Goal: Task Accomplishment & Management: Complete application form

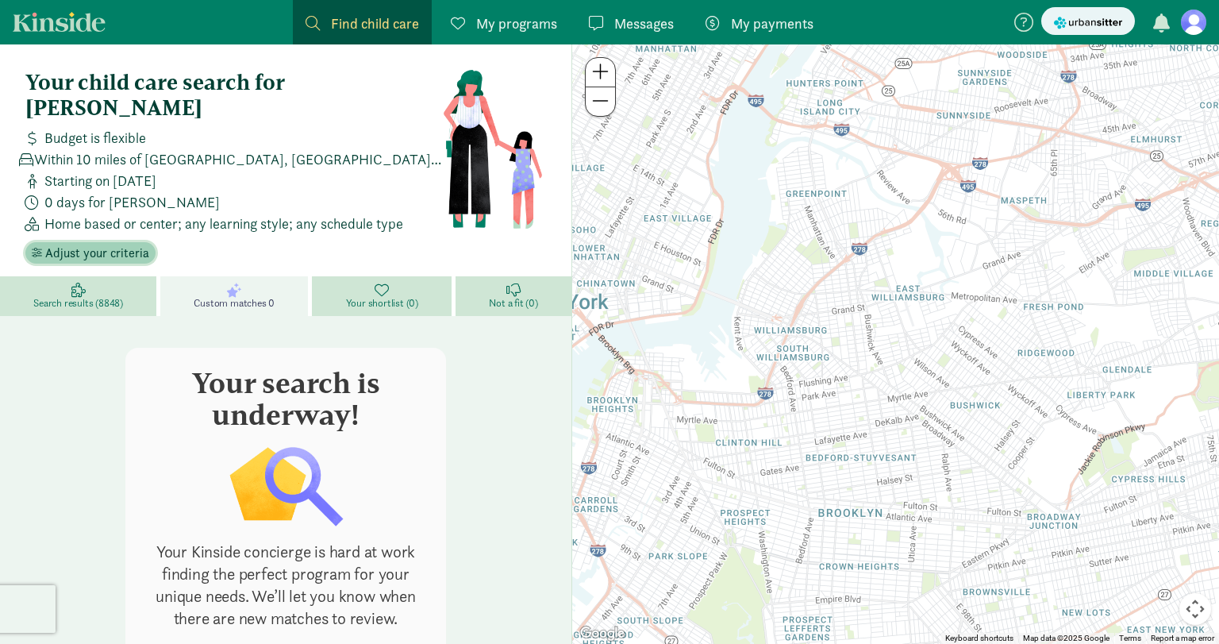
click at [116, 244] on span "Adjust your criteria" at bounding box center [97, 253] width 104 height 19
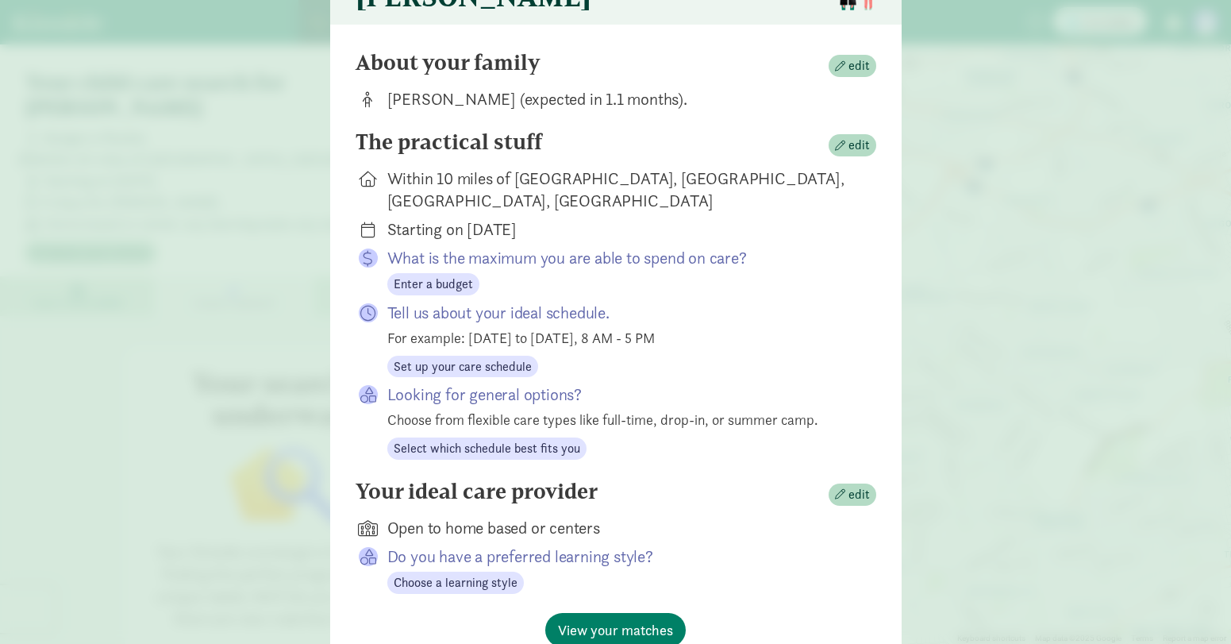
scroll to position [181, 0]
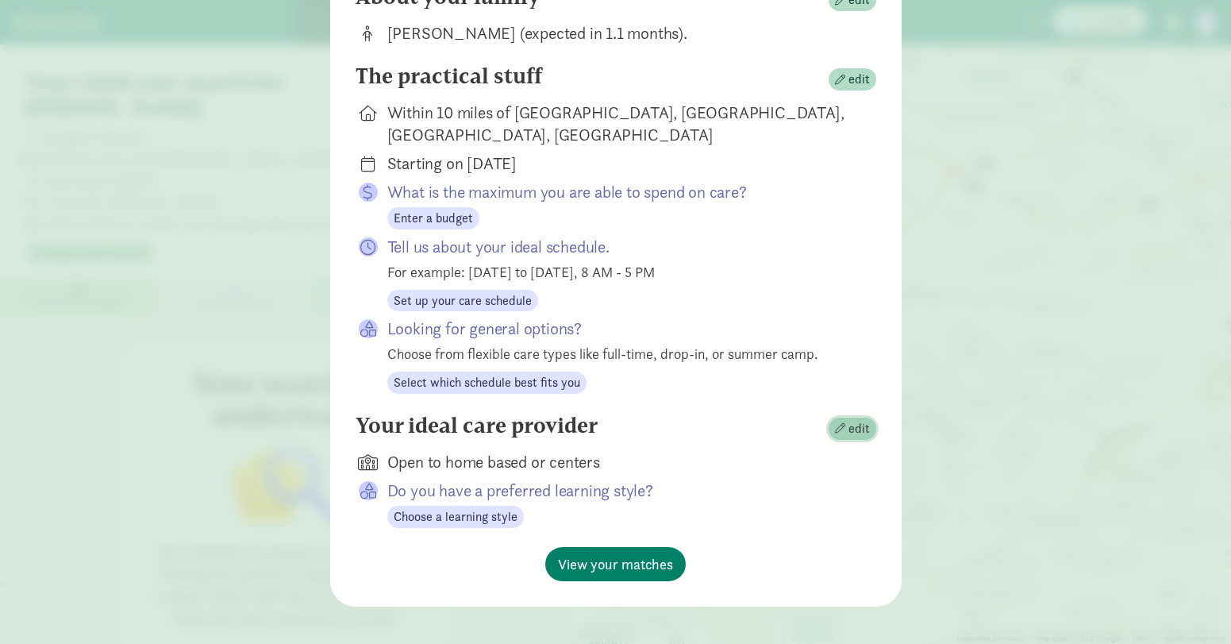
click at [853, 419] on span "edit" at bounding box center [858, 428] width 21 height 19
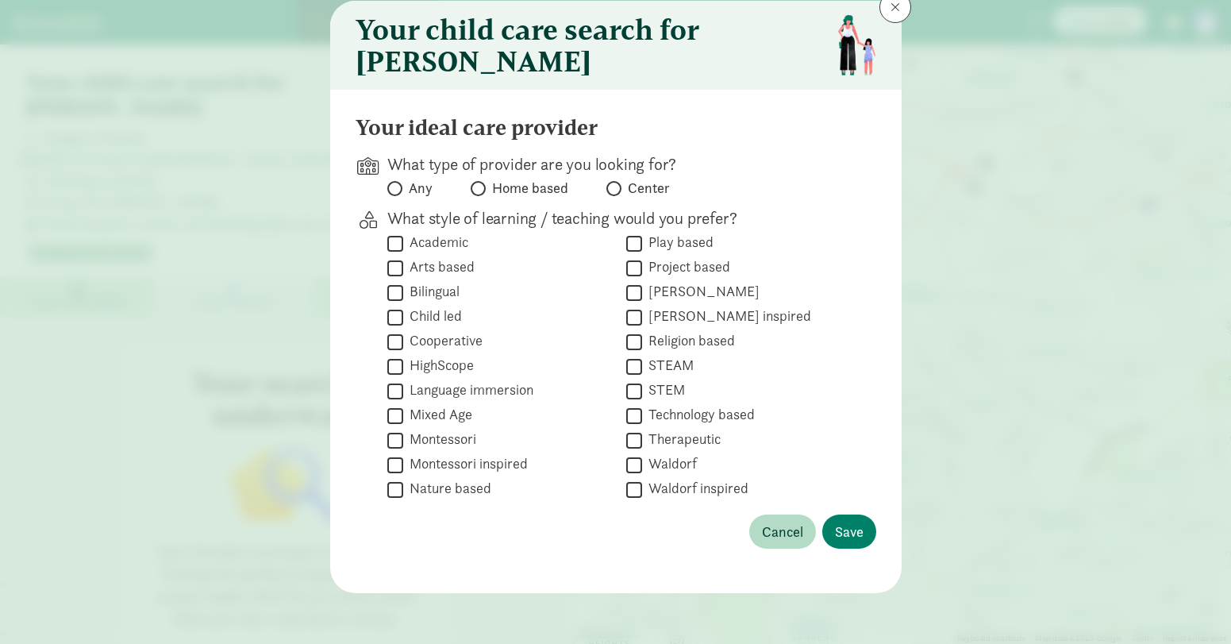
click at [614, 180] on label "Center" at bounding box center [637, 188] width 63 height 19
click at [614, 183] on input "Center" at bounding box center [611, 188] width 10 height 10
radio input "true"
click at [857, 531] on span "Save" at bounding box center [849, 531] width 29 height 21
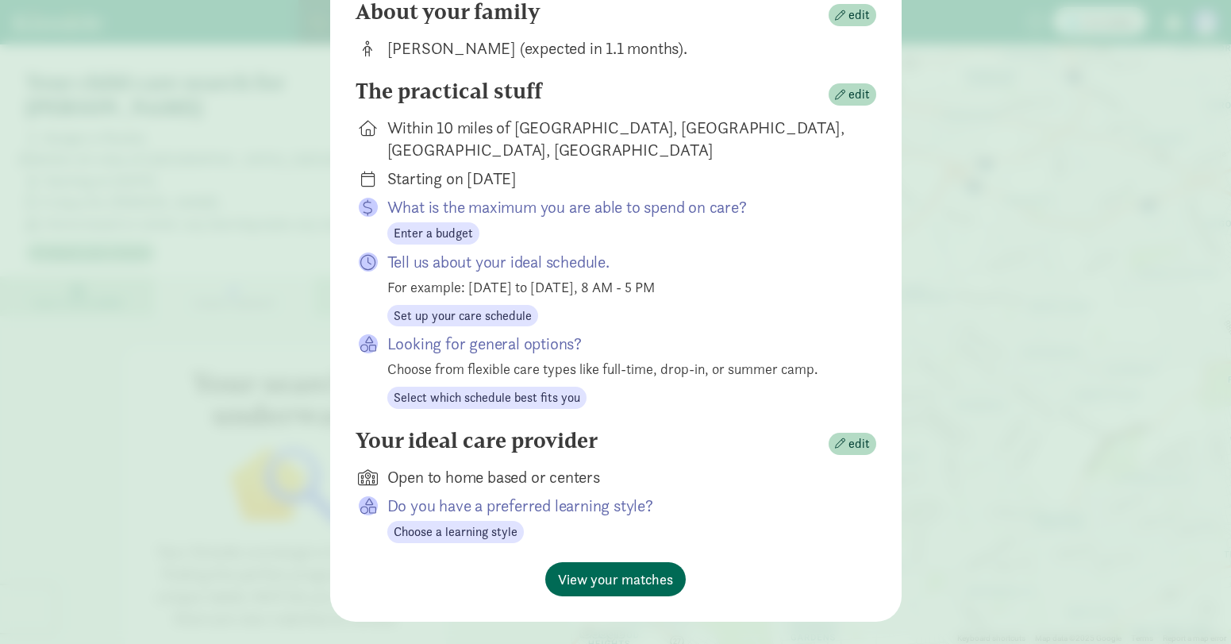
scroll to position [170, 0]
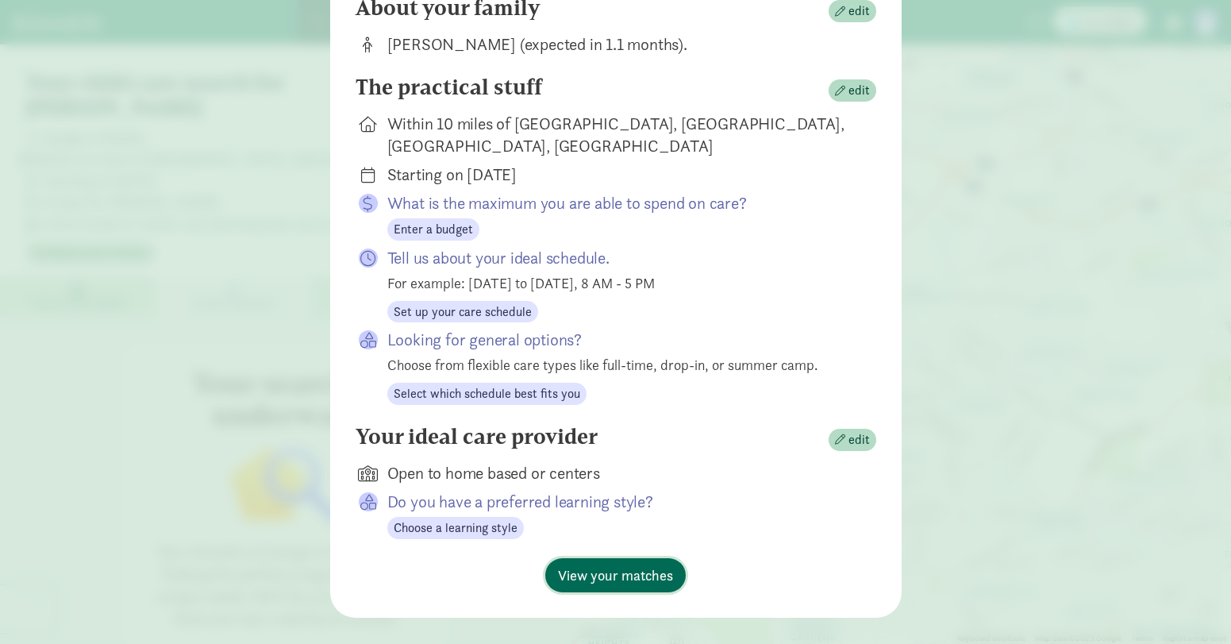
click at [633, 564] on span "View your matches" at bounding box center [615, 574] width 115 height 21
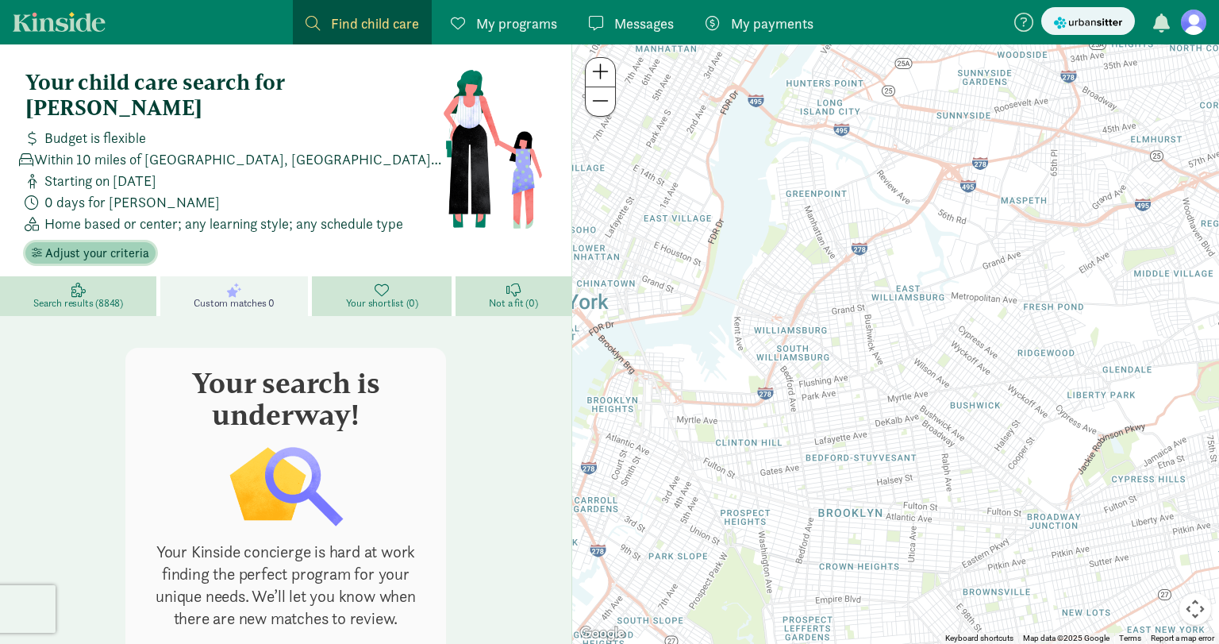
click at [106, 244] on span "Adjust your criteria" at bounding box center [97, 253] width 104 height 19
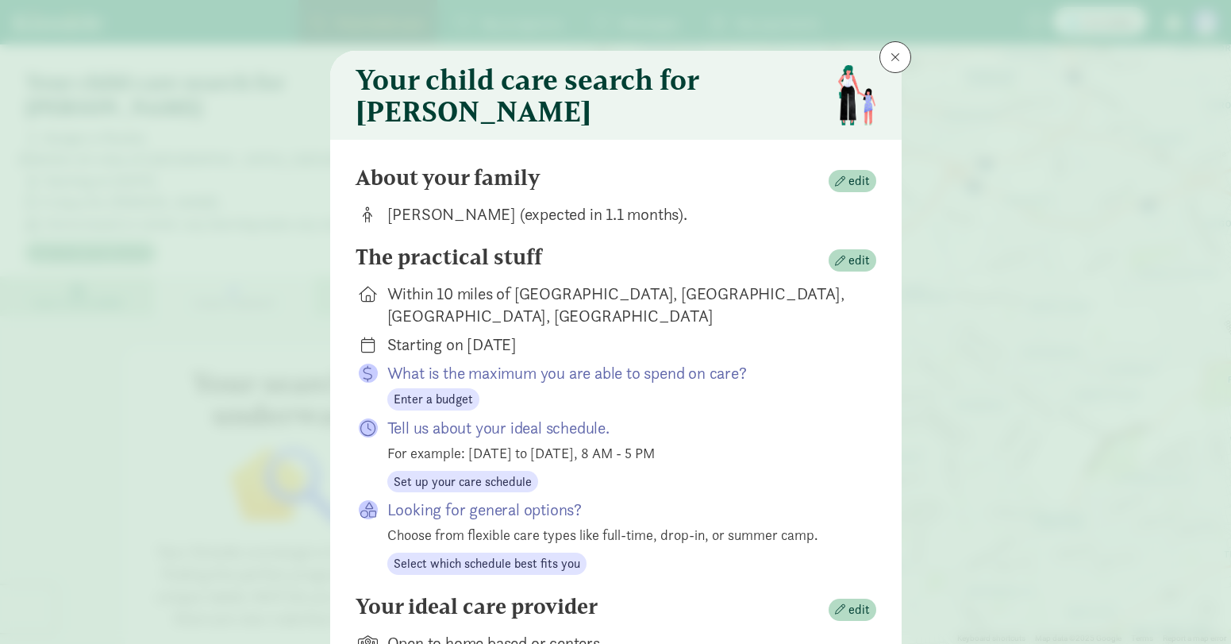
scroll to position [181, 0]
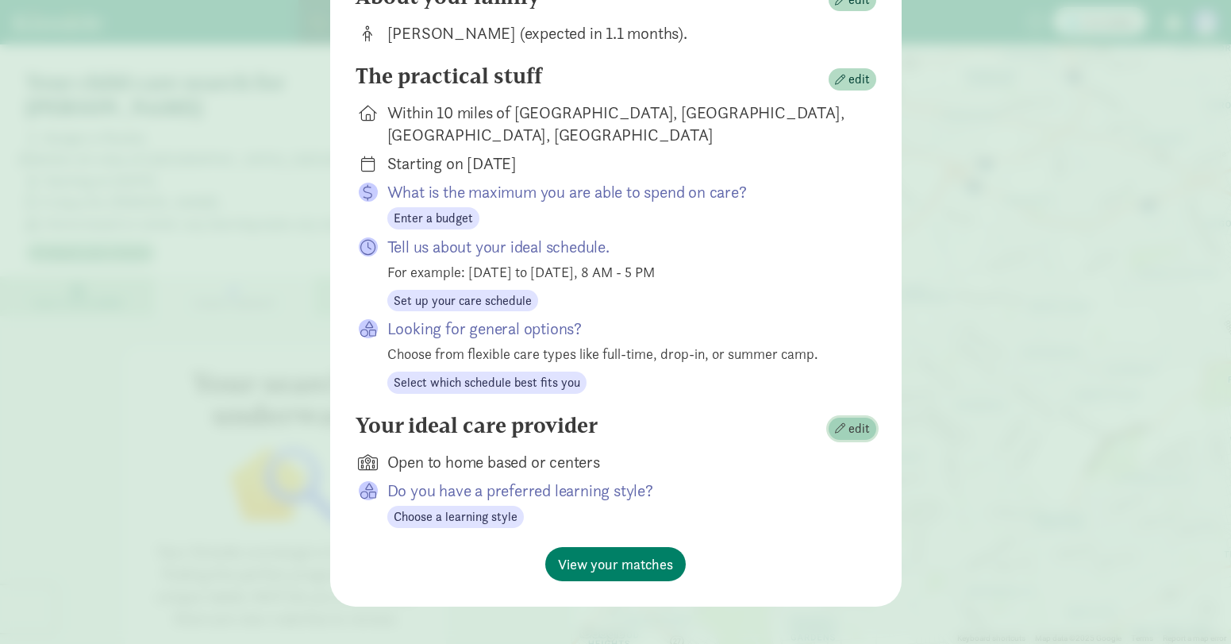
click at [848, 419] on span "edit" at bounding box center [858, 428] width 21 height 19
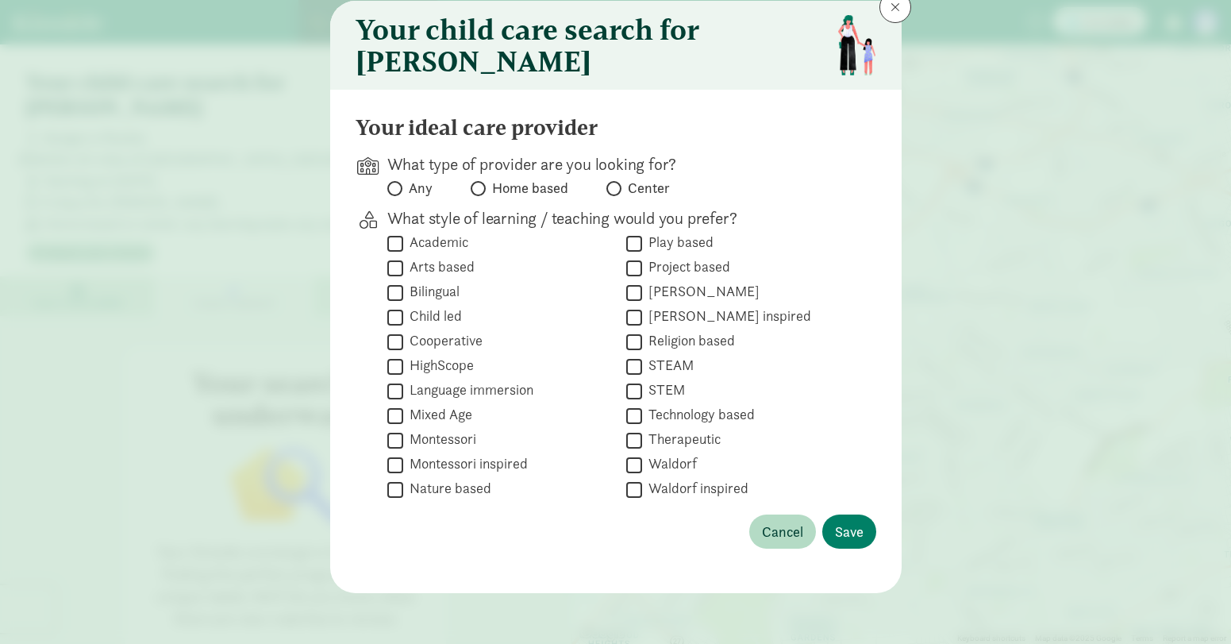
scroll to position [60, 0]
click at [616, 195] on label "Center" at bounding box center [637, 188] width 63 height 19
click at [616, 194] on input "Center" at bounding box center [611, 188] width 10 height 10
radio input "true"
click at [848, 526] on span "Save" at bounding box center [849, 531] width 29 height 21
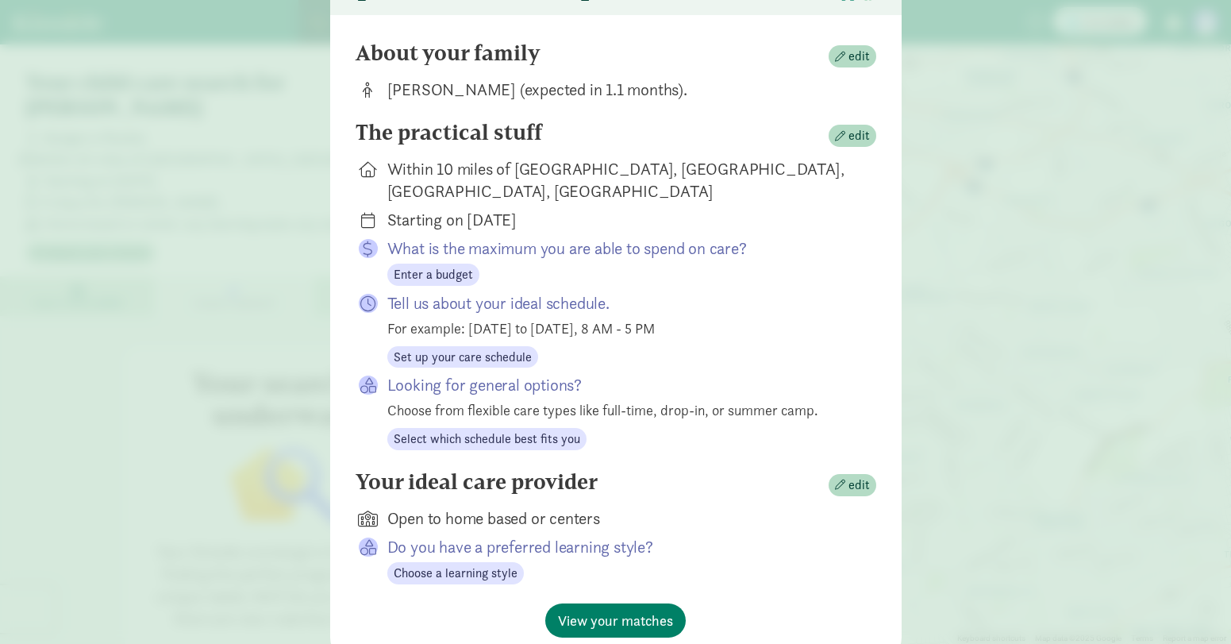
scroll to position [139, 0]
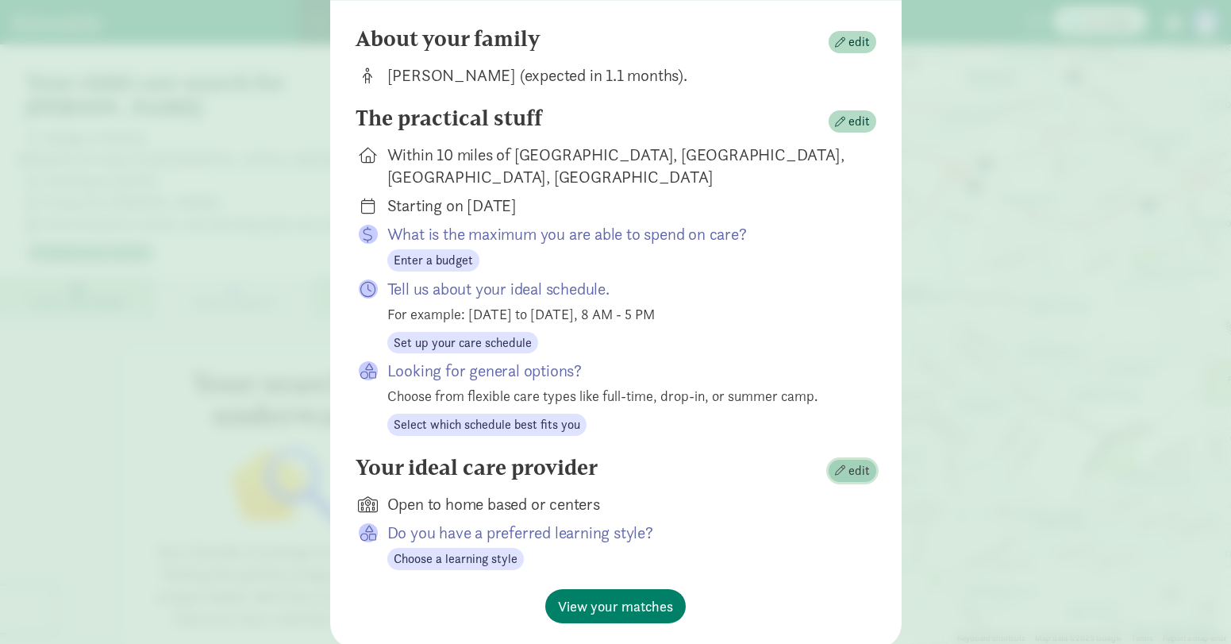
click at [855, 464] on span "edit" at bounding box center [858, 470] width 21 height 19
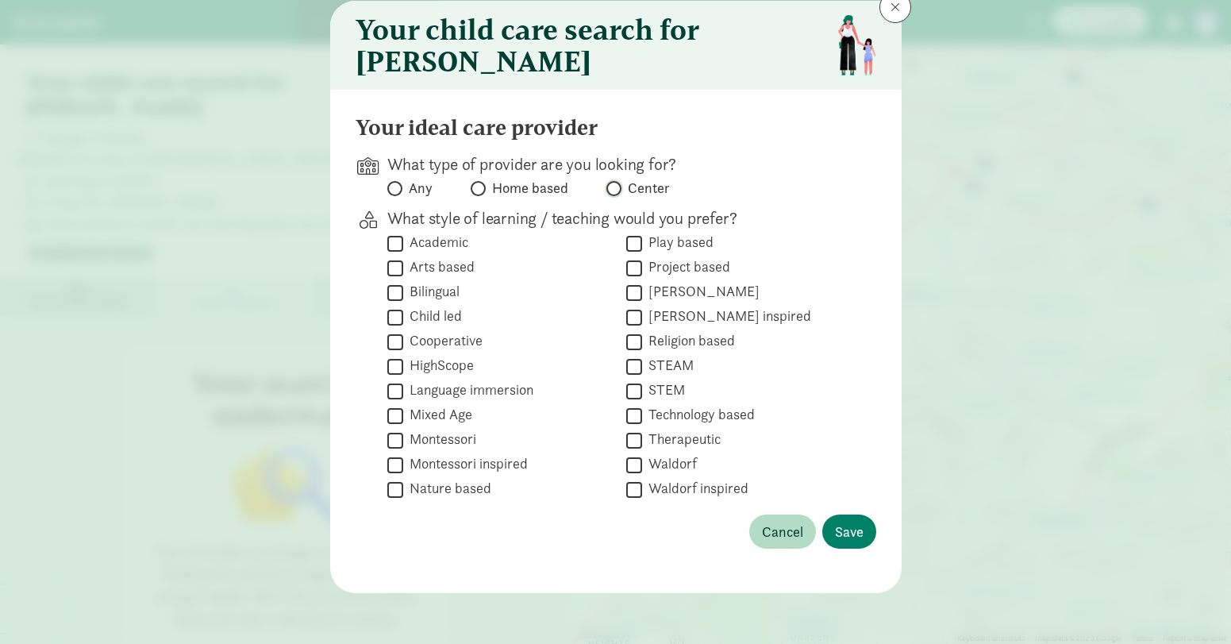
click at [610, 191] on input "Center" at bounding box center [611, 188] width 10 height 10
radio input "true"
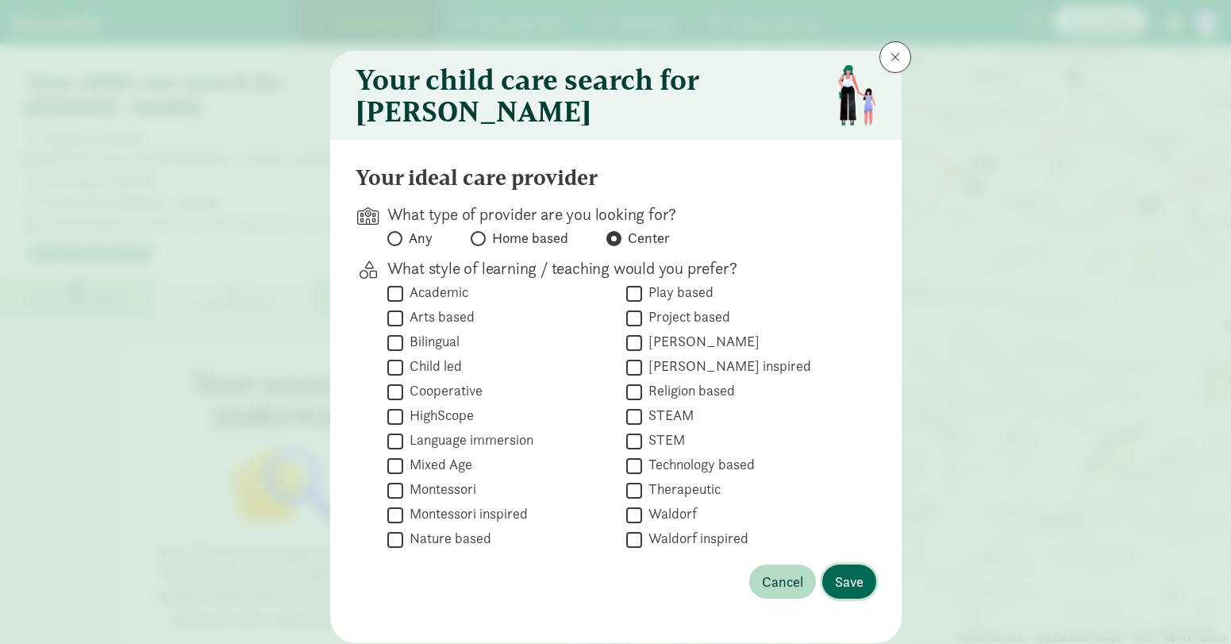
click at [844, 589] on span "Save" at bounding box center [849, 581] width 29 height 21
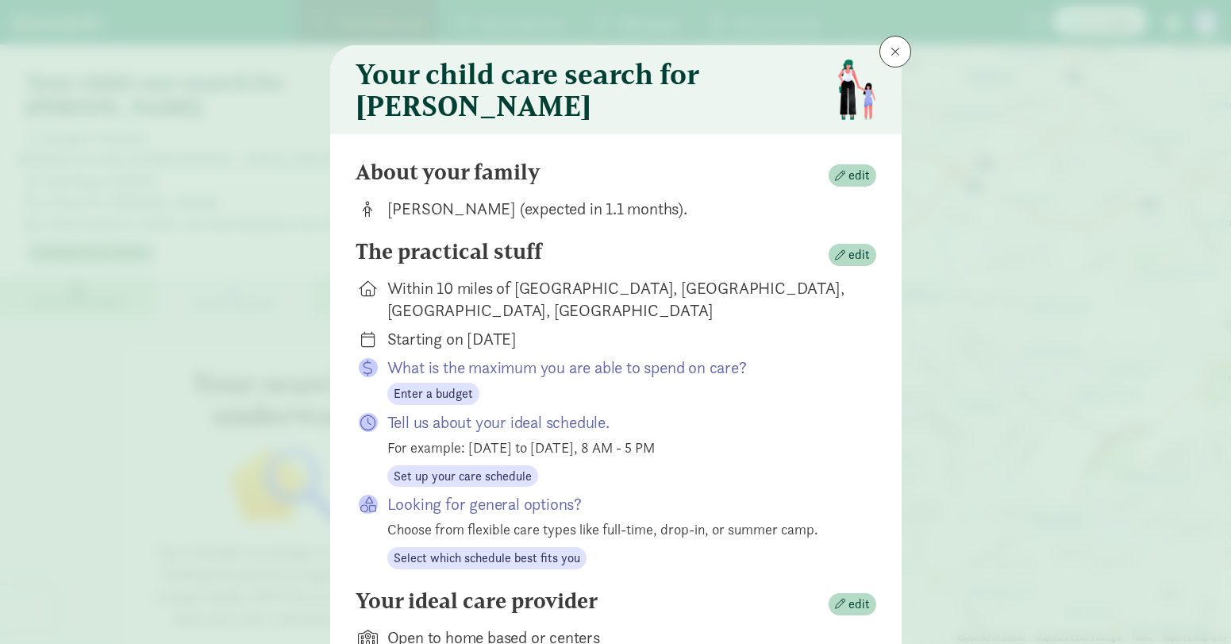
scroll to position [6, 0]
click at [843, 265] on button "edit" at bounding box center [853, 254] width 48 height 22
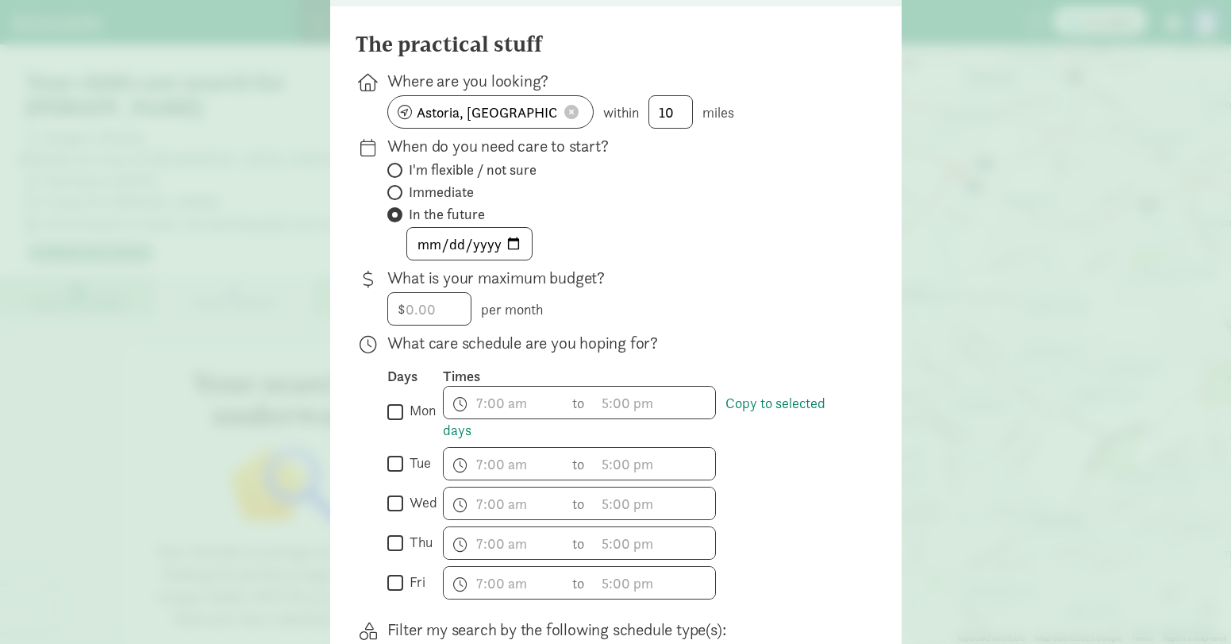
scroll to position [148, 0]
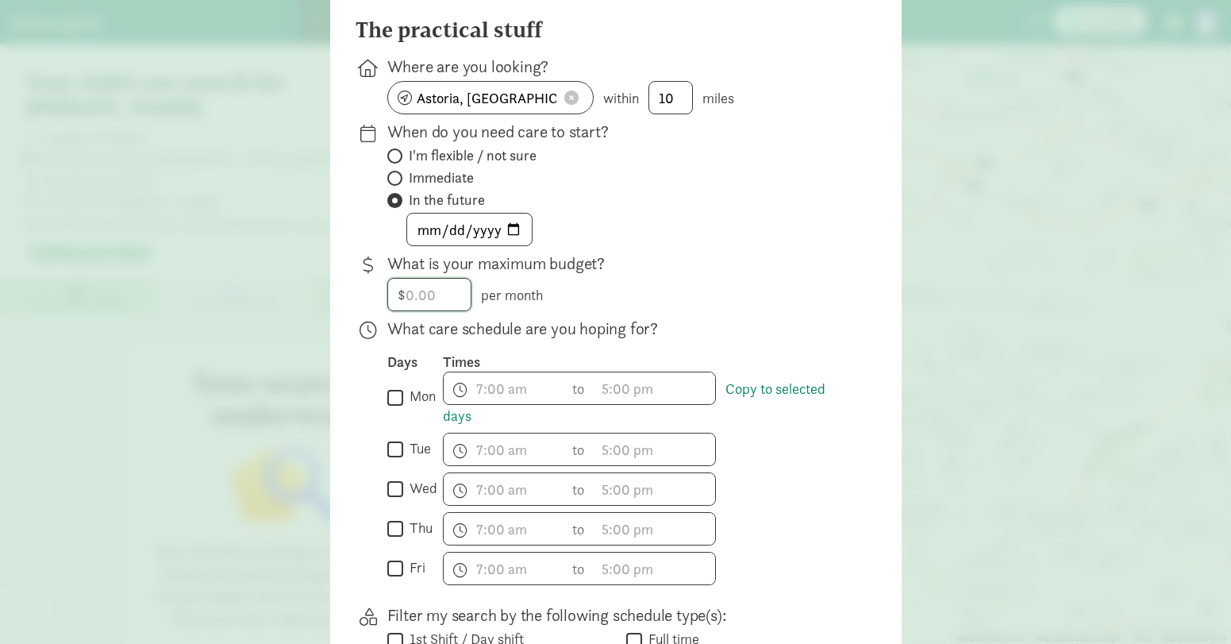
click at [418, 306] on input "number" at bounding box center [429, 295] width 83 height 32
type input "4000"
click at [729, 340] on p "What care schedule are you hoping for?" at bounding box center [619, 328] width 464 height 22
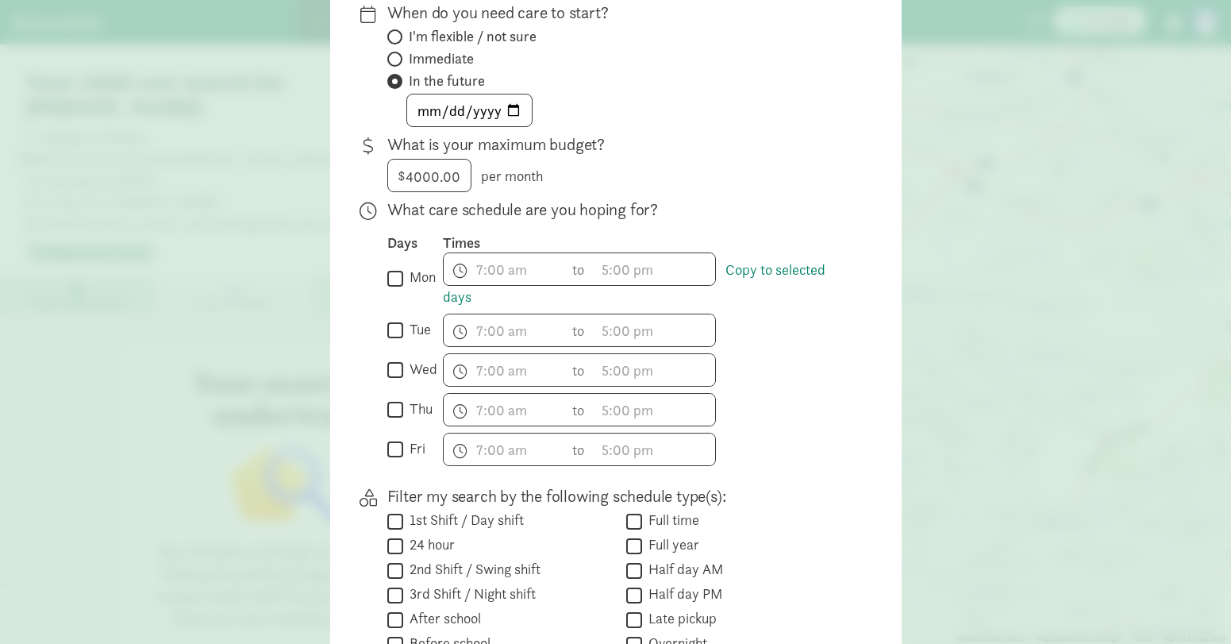
click at [388, 288] on input "mon" at bounding box center [395, 277] width 16 height 21
checkbox input "true"
click at [394, 341] on input "tue" at bounding box center [395, 330] width 16 height 21
checkbox input "true"
click at [387, 375] on input "wed" at bounding box center [395, 370] width 16 height 21
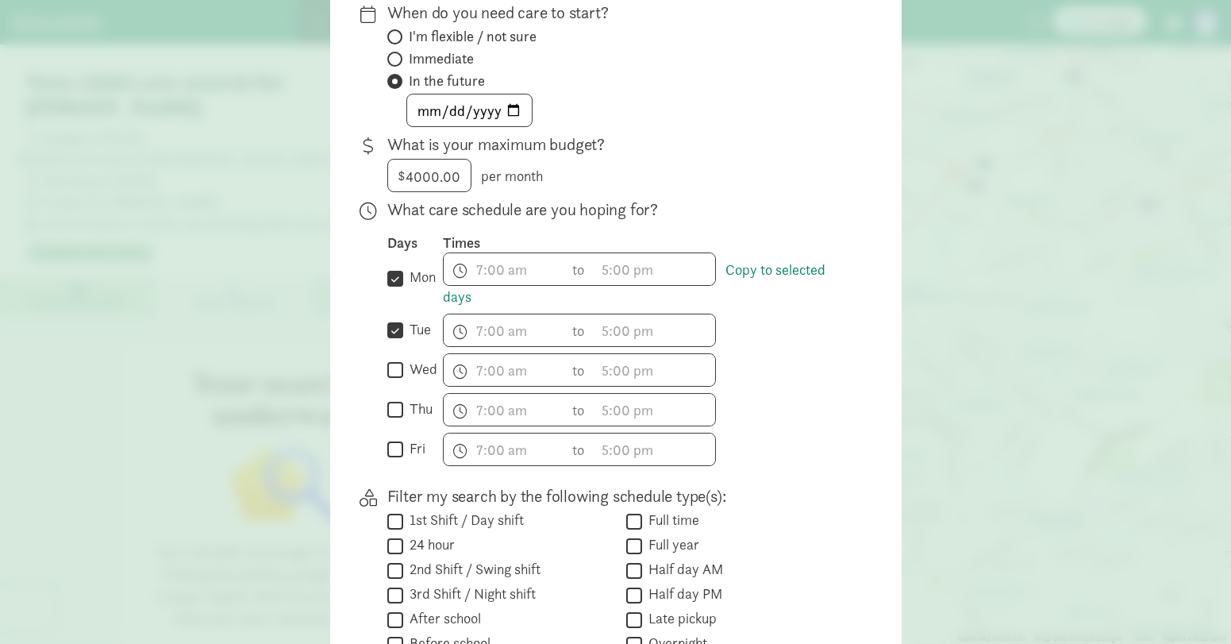
checkbox input "true"
click at [387, 415] on input "thu" at bounding box center [395, 409] width 16 height 21
checkbox input "true"
click at [387, 446] on div " fri" at bounding box center [415, 449] width 56 height 33
click at [403, 456] on label "fri" at bounding box center [414, 448] width 22 height 19
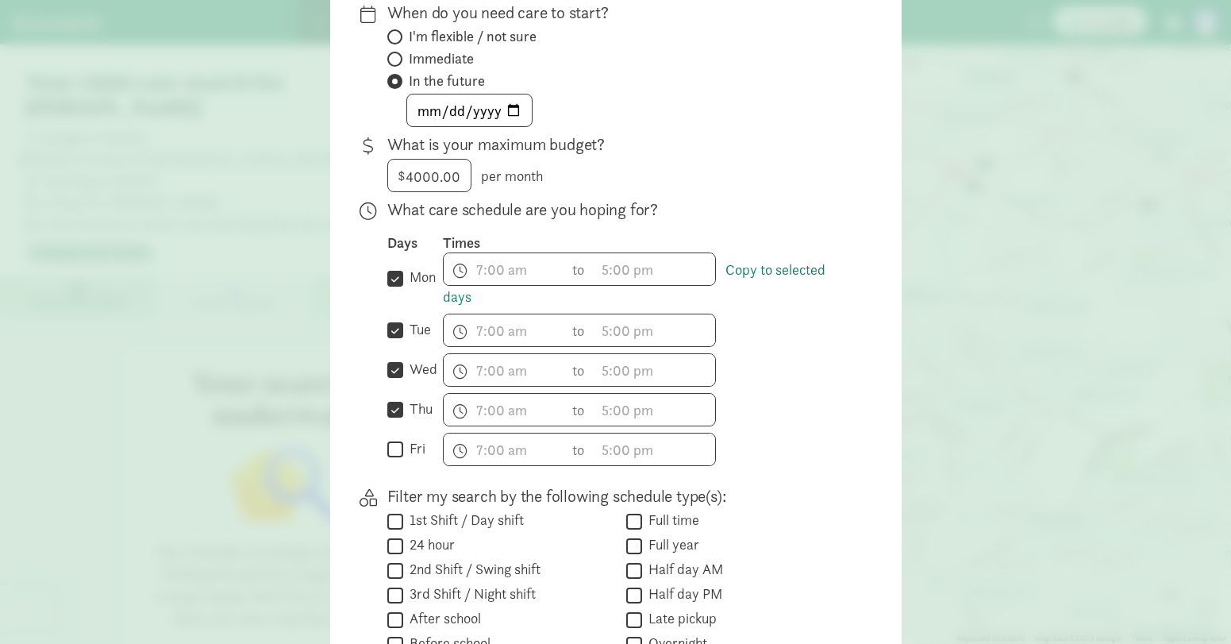
click at [399, 456] on input "fri" at bounding box center [395, 449] width 16 height 21
checkbox input "true"
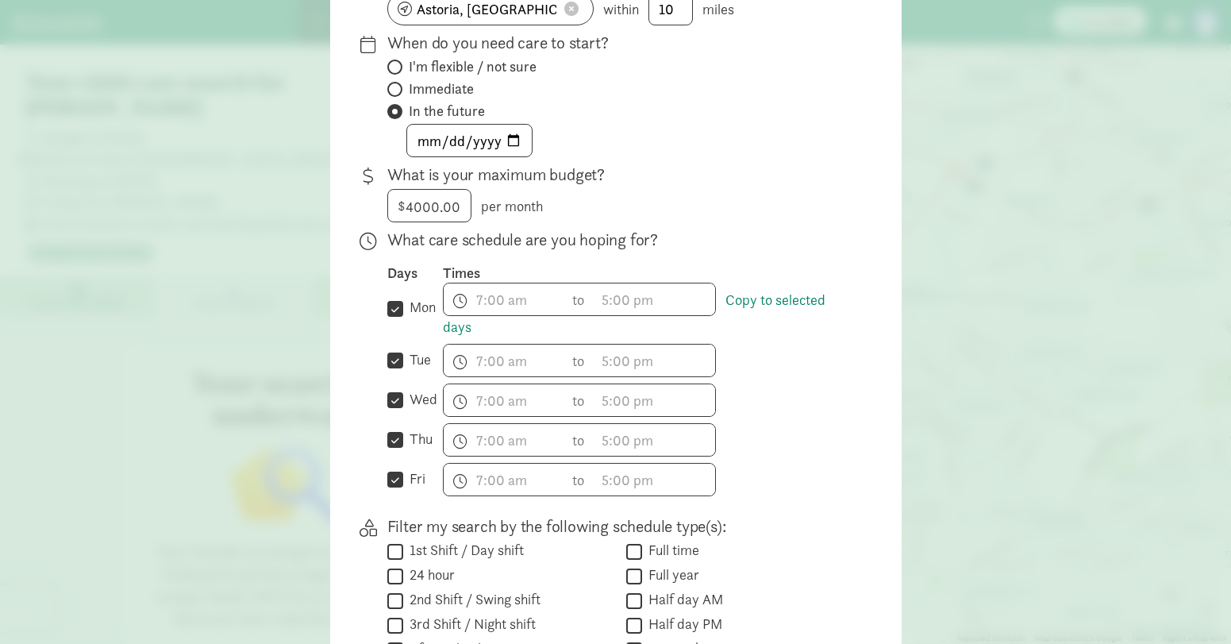
scroll to position [237, 0]
click at [524, 312] on span "h 12 1 2 3 4 5 6 7 8 9 10 11 mm 00 15 30 45 a am pm" at bounding box center [504, 299] width 121 height 32
click at [803, 405] on div at bounding box center [615, 85] width 1231 height 644
click at [546, 315] on span "h 12 1 2 3 4 5 6 7 8 9 10 11 mm 00 15 30 45 a am pm" at bounding box center [504, 299] width 121 height 32
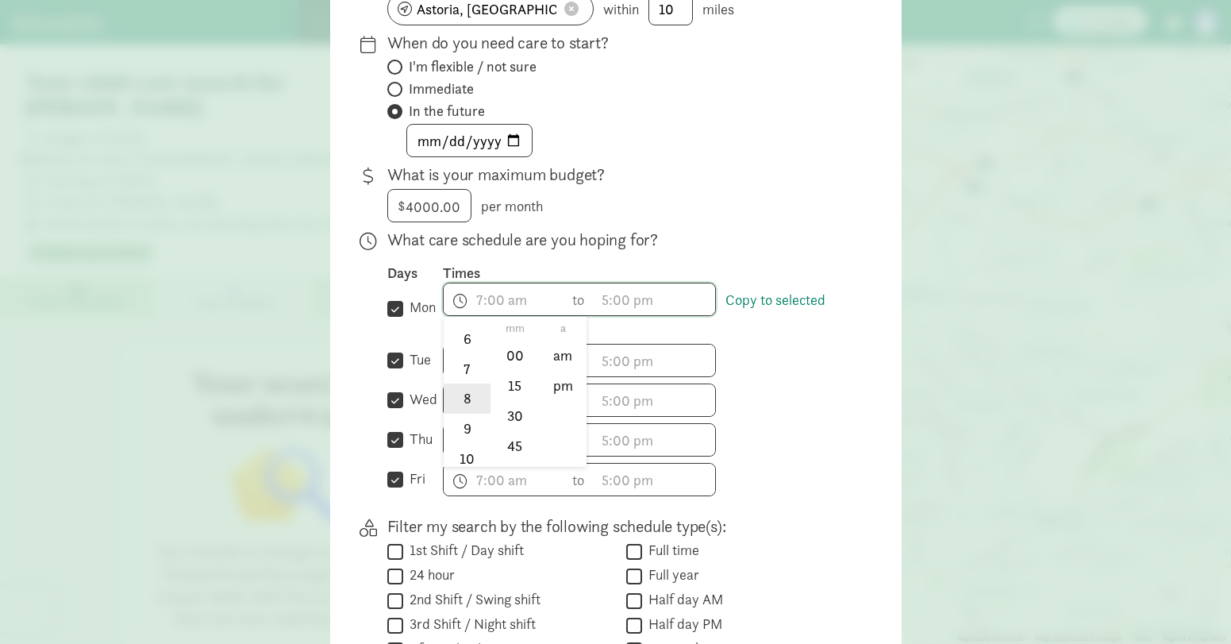
click at [465, 408] on li "8" at bounding box center [467, 398] width 47 height 30
click at [518, 369] on li "00" at bounding box center [514, 355] width 47 height 30
type input "8:00 a"
click at [647, 303] on div at bounding box center [615, 85] width 1231 height 644
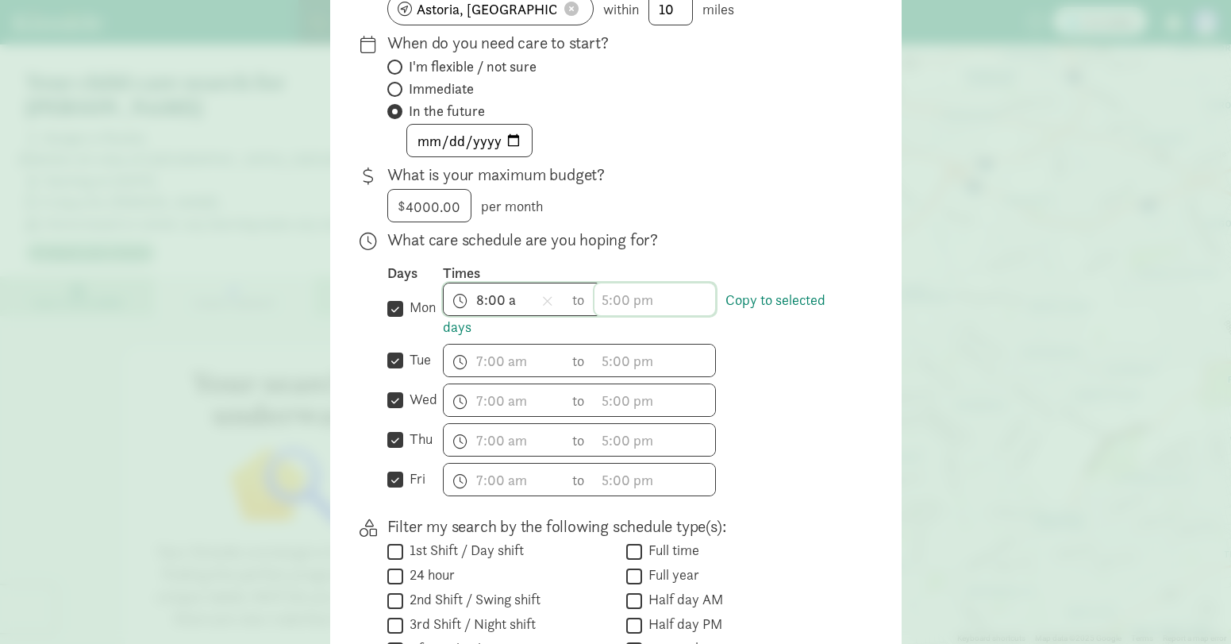
click at [624, 313] on span "h 12 1 2 3 4 5 6 7 8 9 10 11 mm 00 15 30 45 a am pm" at bounding box center [654, 299] width 121 height 32
click at [618, 361] on li "5" at bounding box center [617, 348] width 47 height 30
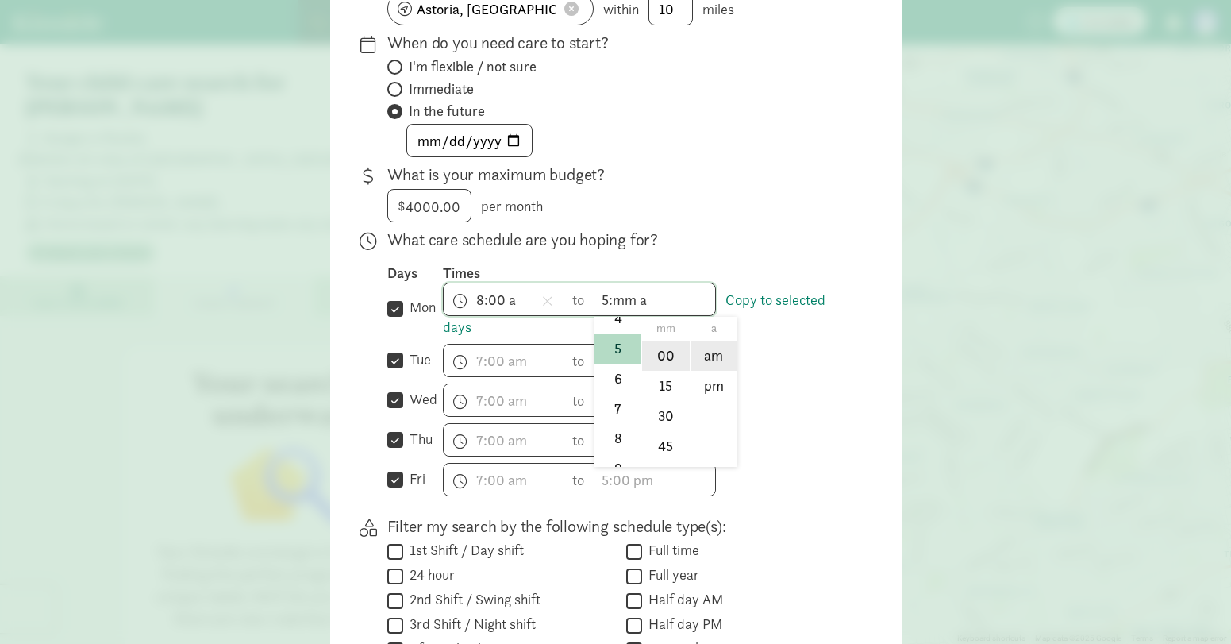
click at [677, 370] on li "00" at bounding box center [665, 355] width 47 height 30
click at [714, 394] on li "pm" at bounding box center [714, 386] width 47 height 30
type input "5:00 pm"
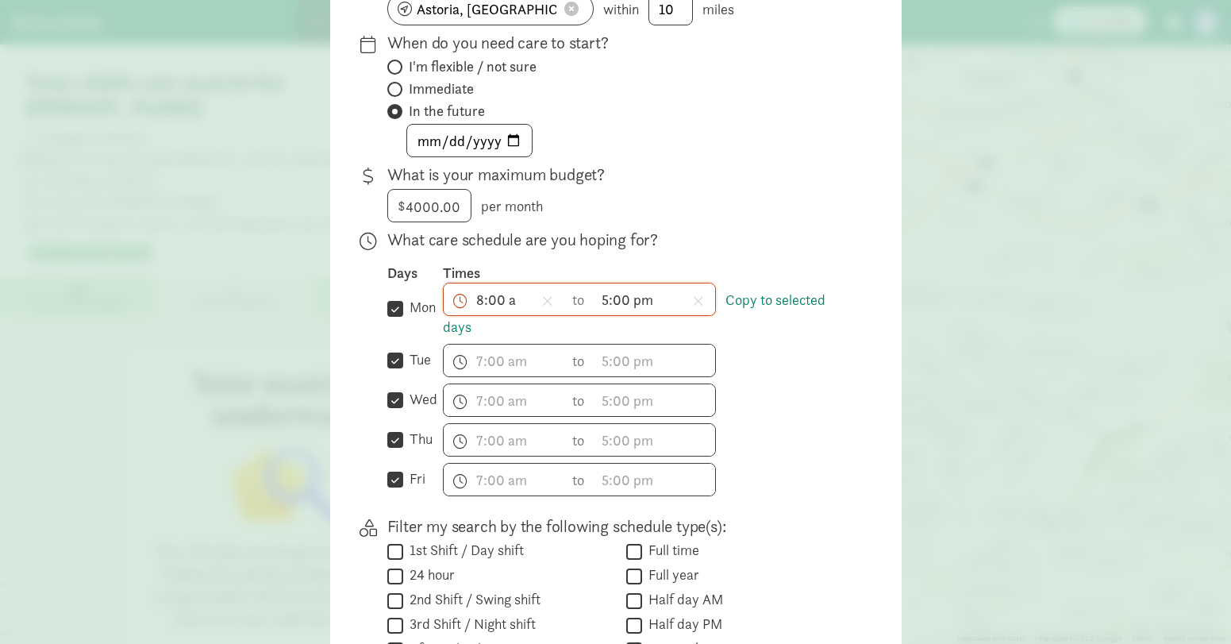
click at [815, 446] on div "h 12 1 2 3 4 5 6 7 8 9 10 11 mm 00 15 30 45 a am pm to h 12 1 2 3 4 5 6 7 8 9 1…" at bounding box center [647, 439] width 408 height 33
click at [498, 375] on span "h 12 1 2 3 4 5 6 7 8 9 10 11 mm 00 15 30 45 a am pm" at bounding box center [504, 360] width 121 height 32
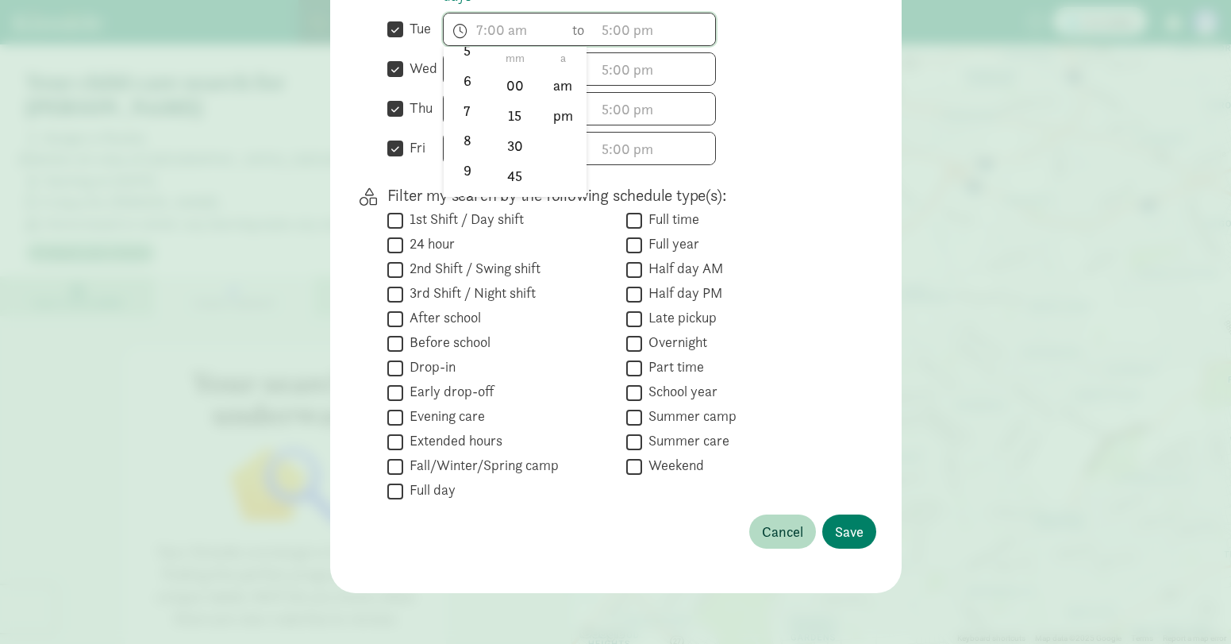
scroll to position [234, 0]
click at [459, 102] on li "8" at bounding box center [467, 91] width 47 height 30
type input "8:mm a"
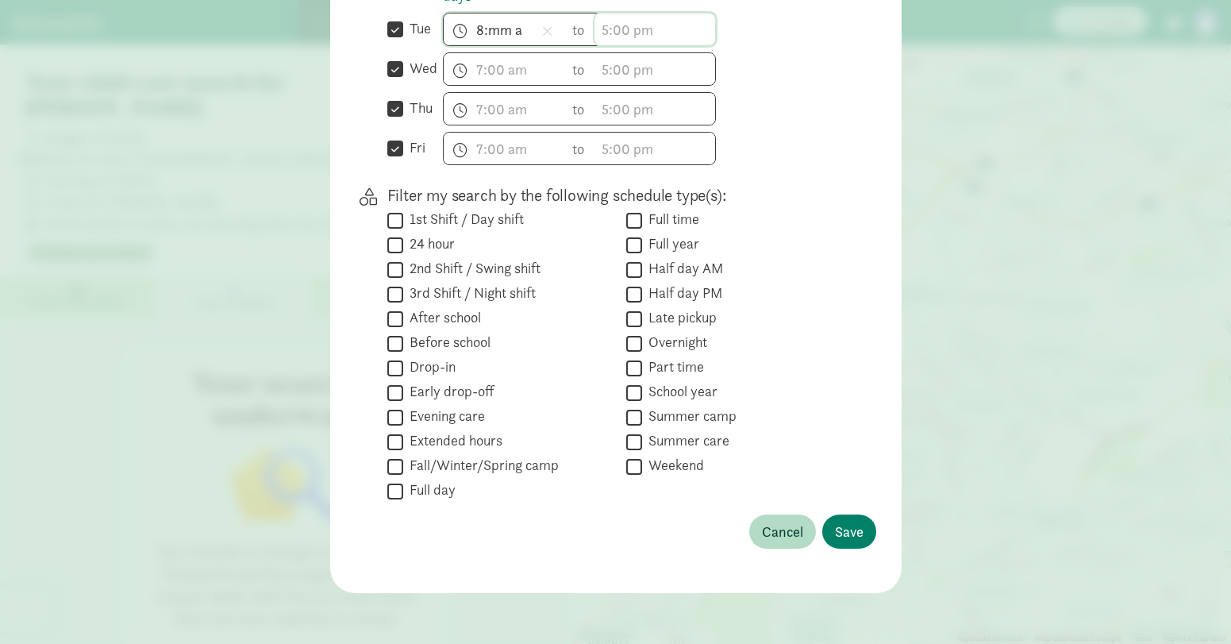
click at [628, 26] on span "h 12 1 2 3 4 5 6 7 8 9 10 11 mm 00 15 30 45 a am pm" at bounding box center [654, 29] width 121 height 32
click at [606, 75] on li "5" at bounding box center [617, 71] width 47 height 30
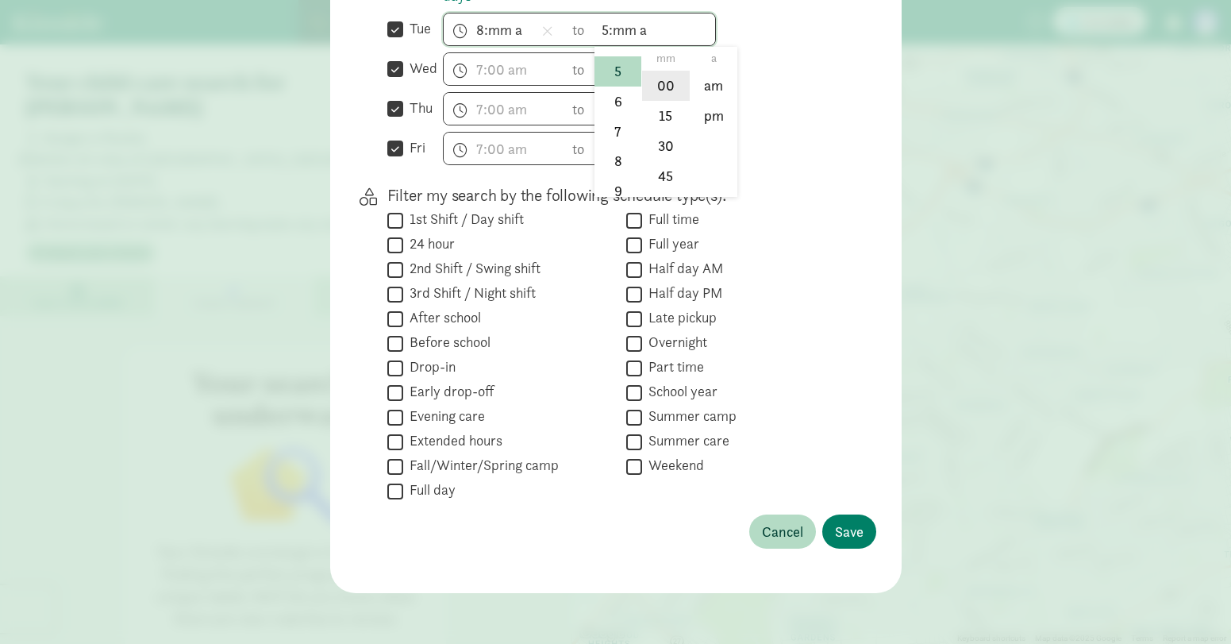
click at [668, 89] on li "00" at bounding box center [665, 86] width 47 height 30
click at [697, 121] on li "pm" at bounding box center [714, 116] width 47 height 30
type input "5:00 pm"
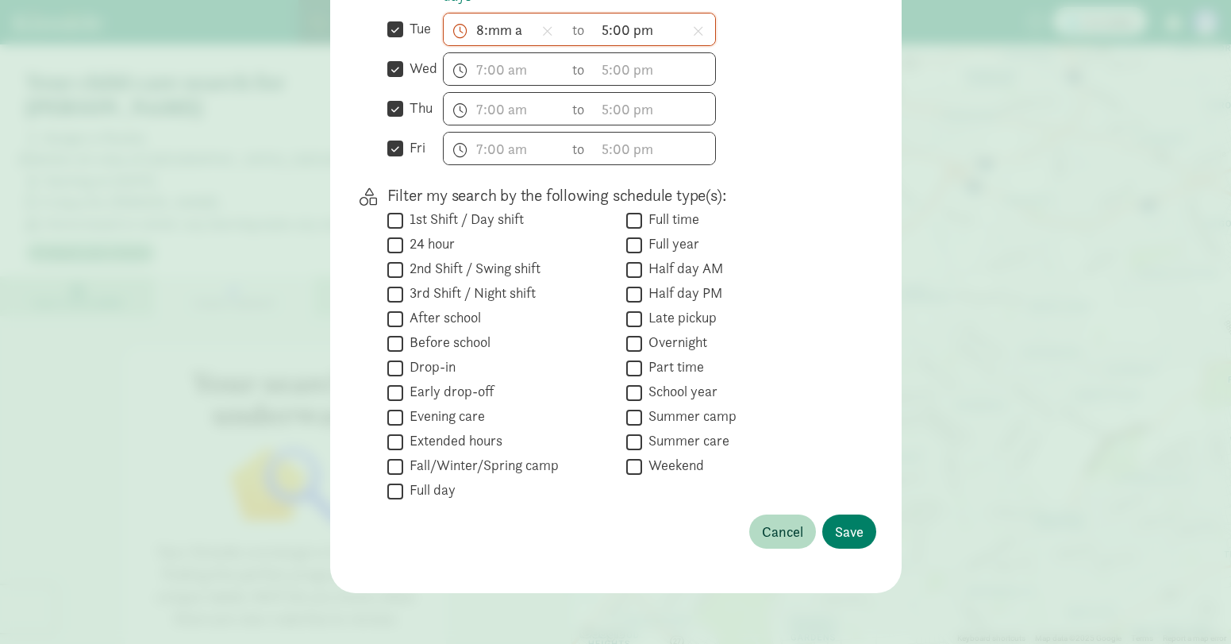
click at [495, 26] on span "8:mm a h 12 1 2 3 4 5 6 7 8 9 10 11 mm 00 15 30 45 a am pm" at bounding box center [504, 29] width 121 height 32
click at [515, 89] on li "00" at bounding box center [514, 86] width 47 height 30
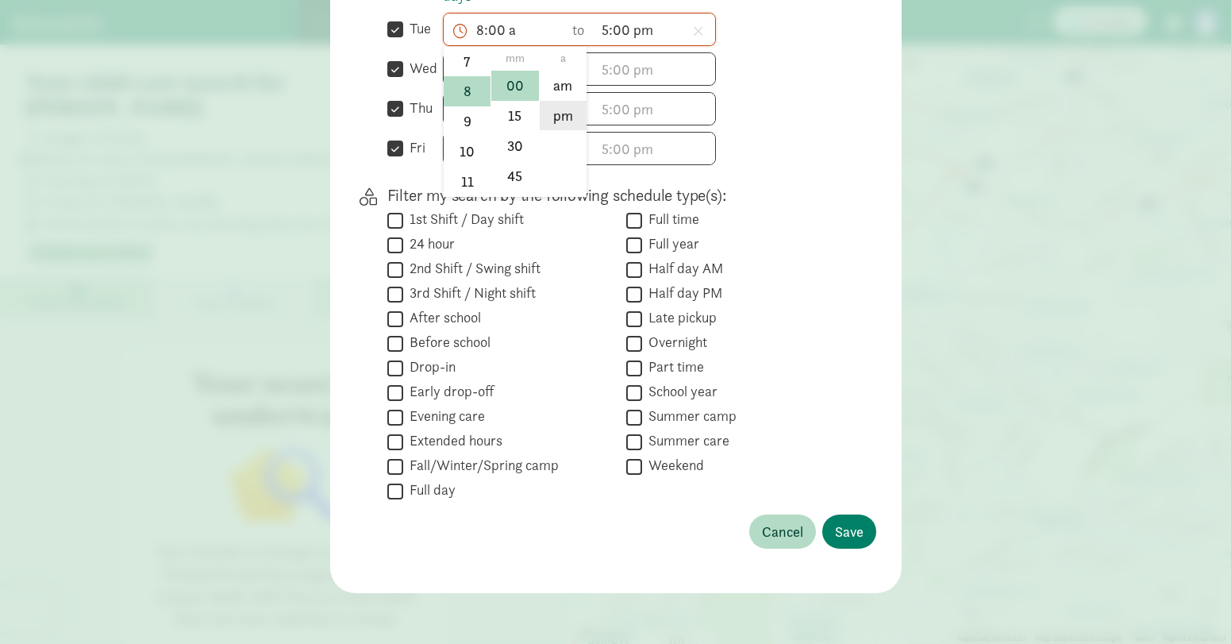
click at [543, 113] on li "pm" at bounding box center [563, 116] width 47 height 30
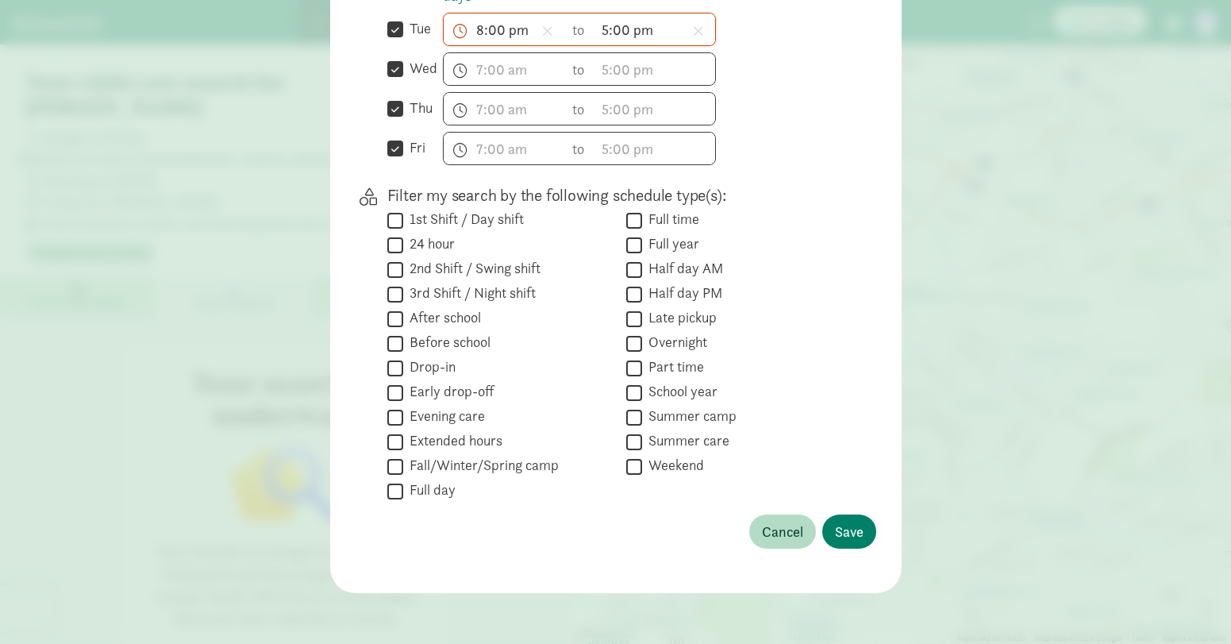
click at [512, 37] on span "8:00 pm h 12 1 2 3 4 5 6 7 8 9 10 11 mm 00 15 30 45 a am pm" at bounding box center [504, 29] width 121 height 32
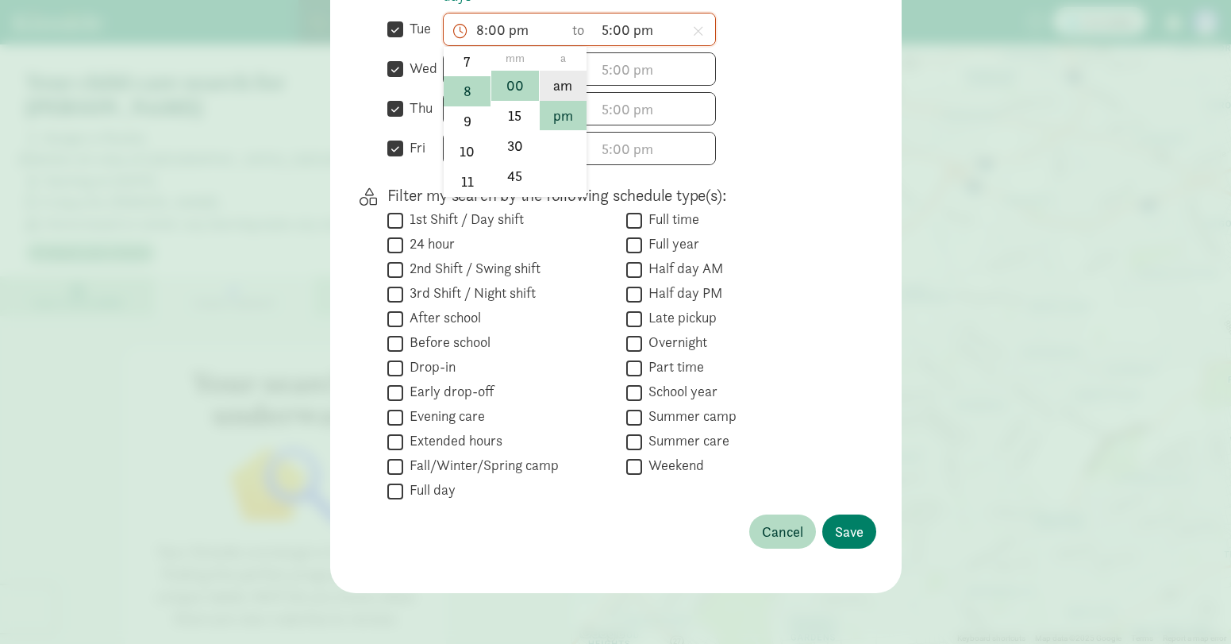
click at [564, 87] on li "am" at bounding box center [563, 86] width 47 height 30
type input "8:00 am"
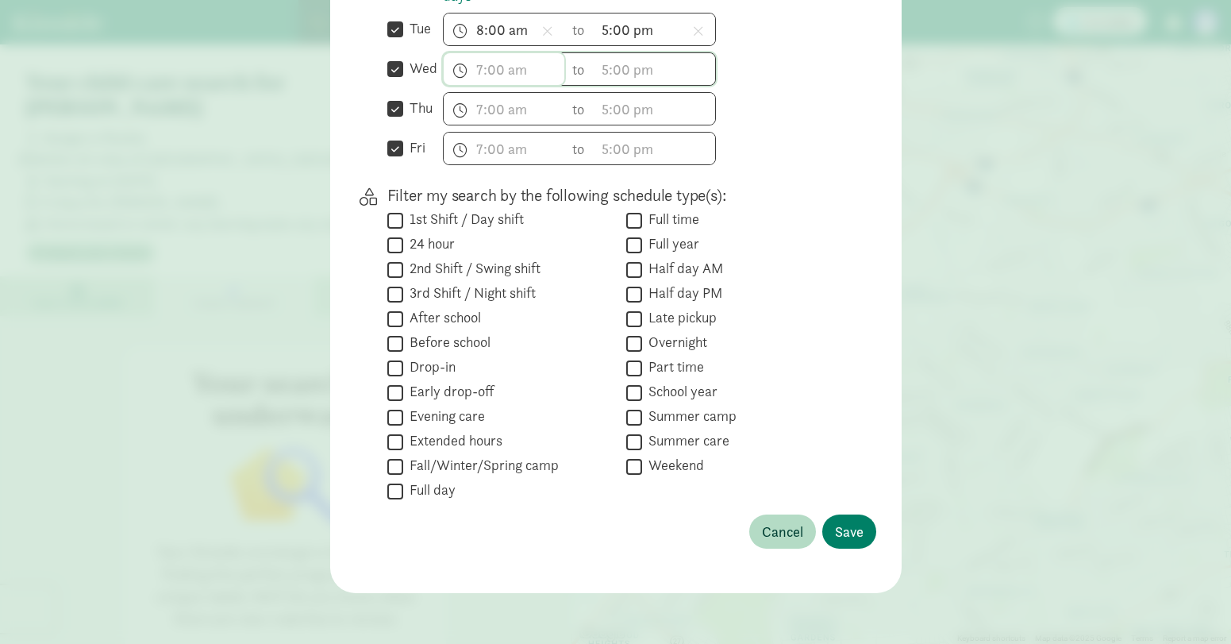
click at [480, 60] on span "h 12 1 2 3 4 5 6 7 8 9 10 11 mm 00 15 30 45 a am pm" at bounding box center [504, 69] width 121 height 32
click at [461, 163] on li "8" at bounding box center [467, 156] width 47 height 30
click at [511, 129] on li "00" at bounding box center [514, 125] width 47 height 30
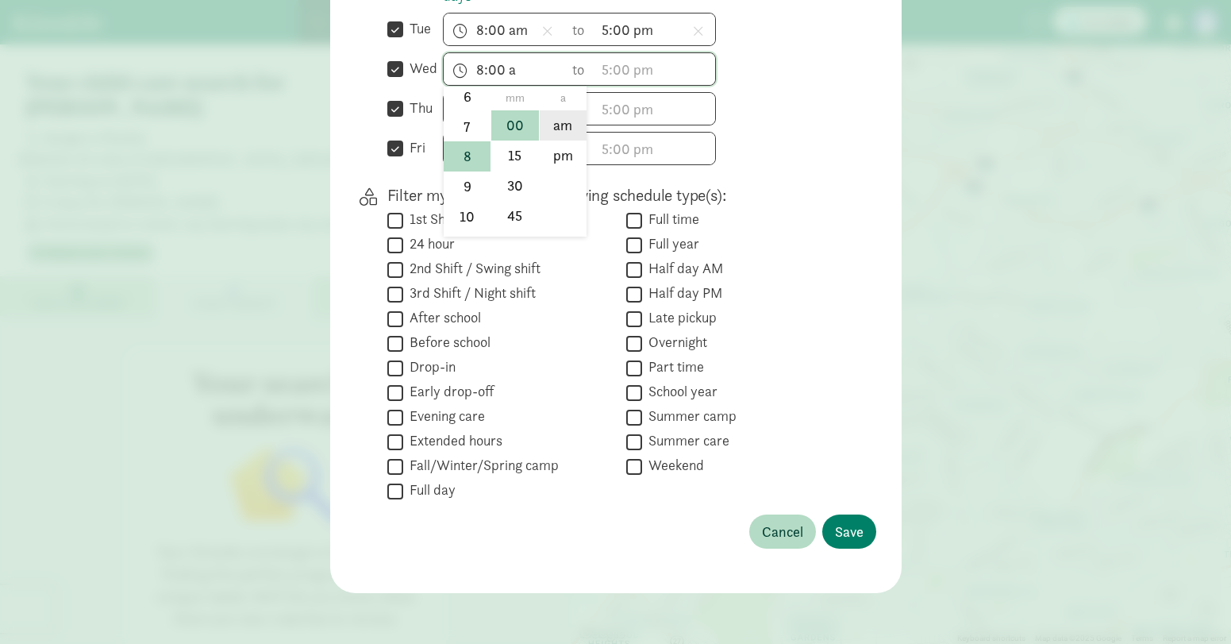
click at [558, 129] on li "am" at bounding box center [563, 125] width 47 height 30
type input "8:00 am"
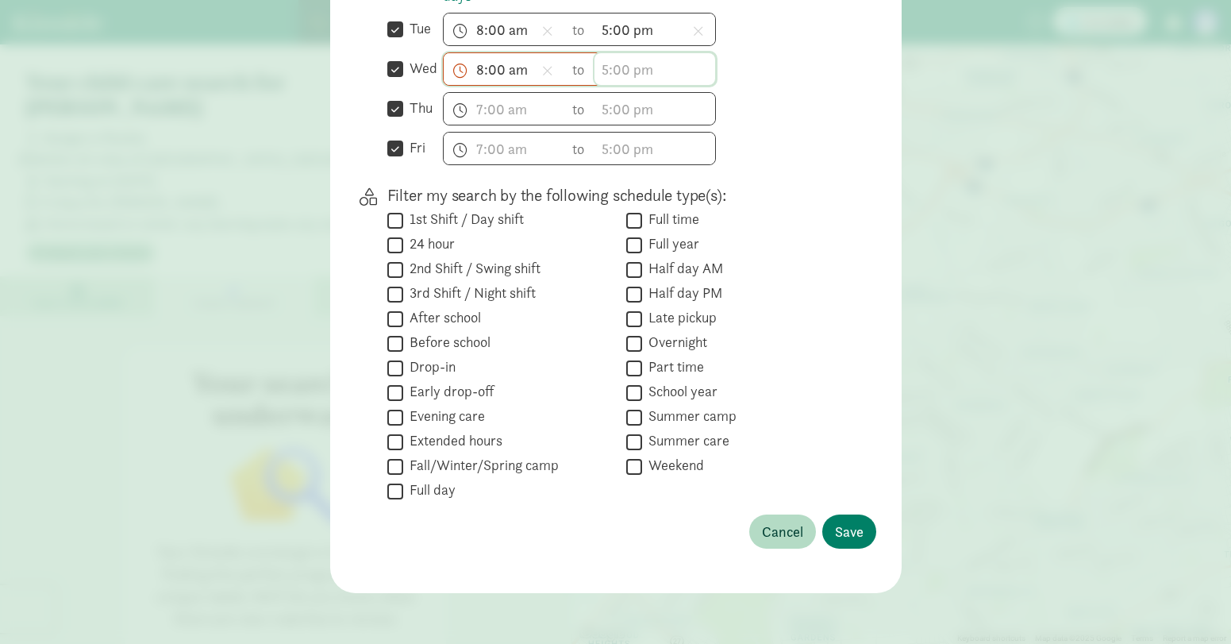
click at [629, 70] on input "text" at bounding box center [654, 69] width 121 height 32
click at [613, 133] on li "5" at bounding box center [617, 133] width 47 height 30
click at [669, 123] on li "00" at bounding box center [665, 125] width 47 height 30
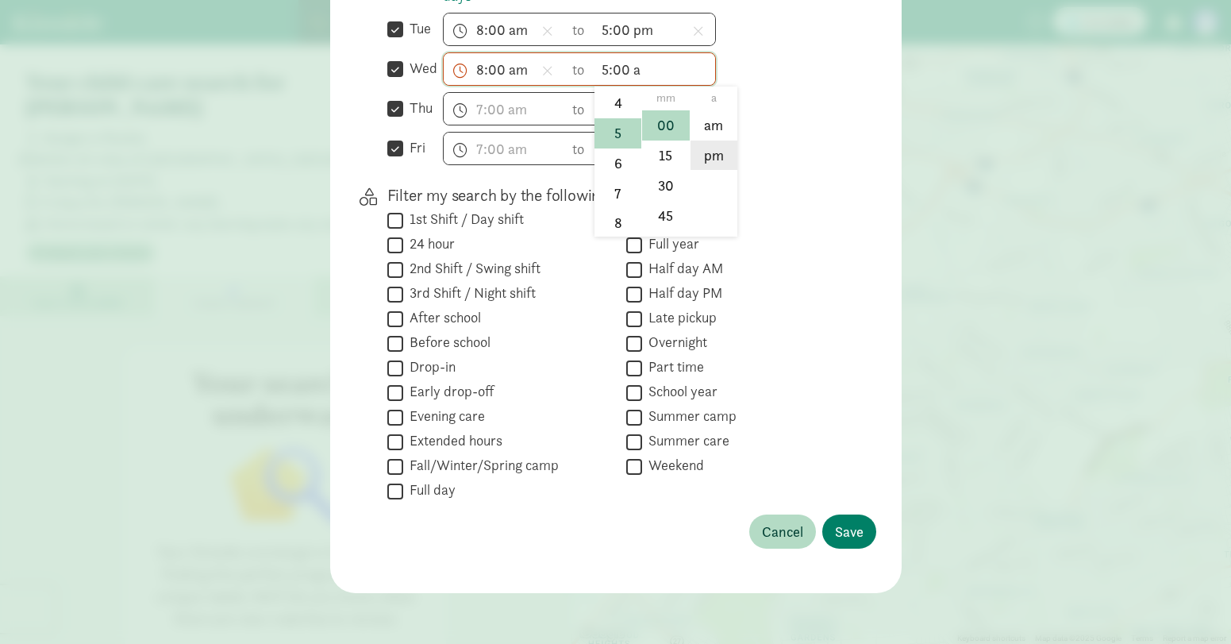
click at [714, 158] on li "pm" at bounding box center [714, 155] width 47 height 30
type input "5:00 pm"
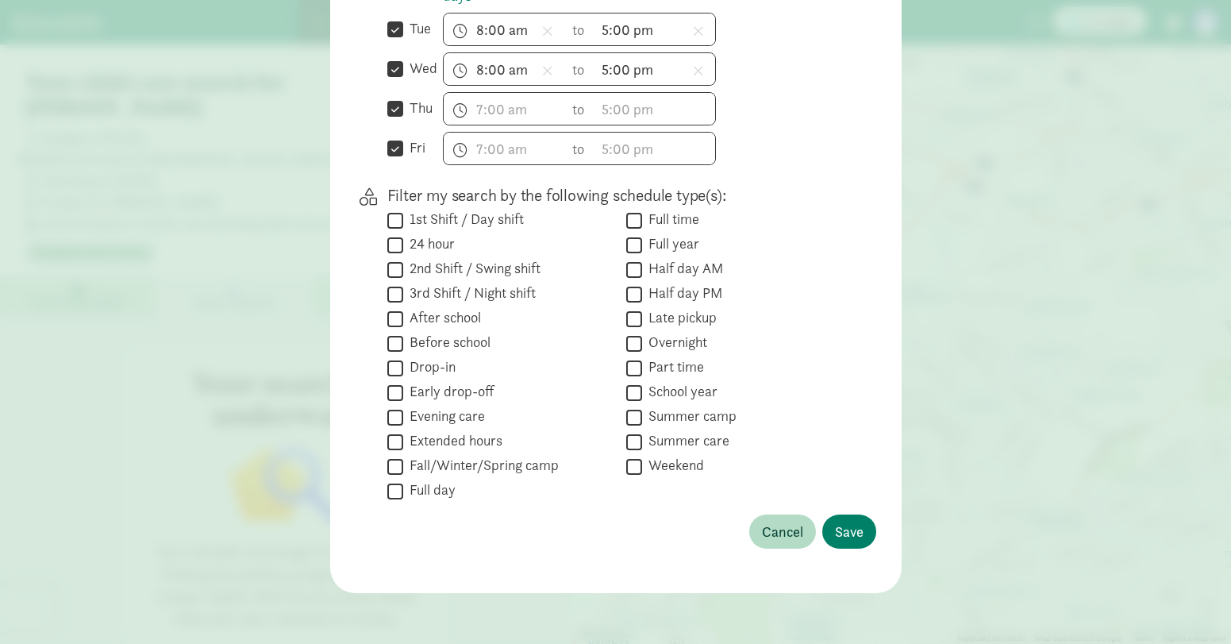
drag, startPoint x: 798, startPoint y: 211, endPoint x: 641, endPoint y: 165, distance: 163.8
click at [798, 234] on div " Full time" at bounding box center [738, 244] width 225 height 21
click at [464, 110] on input "text" at bounding box center [504, 109] width 121 height 32
click at [464, 214] on li "8" at bounding box center [467, 209] width 47 height 30
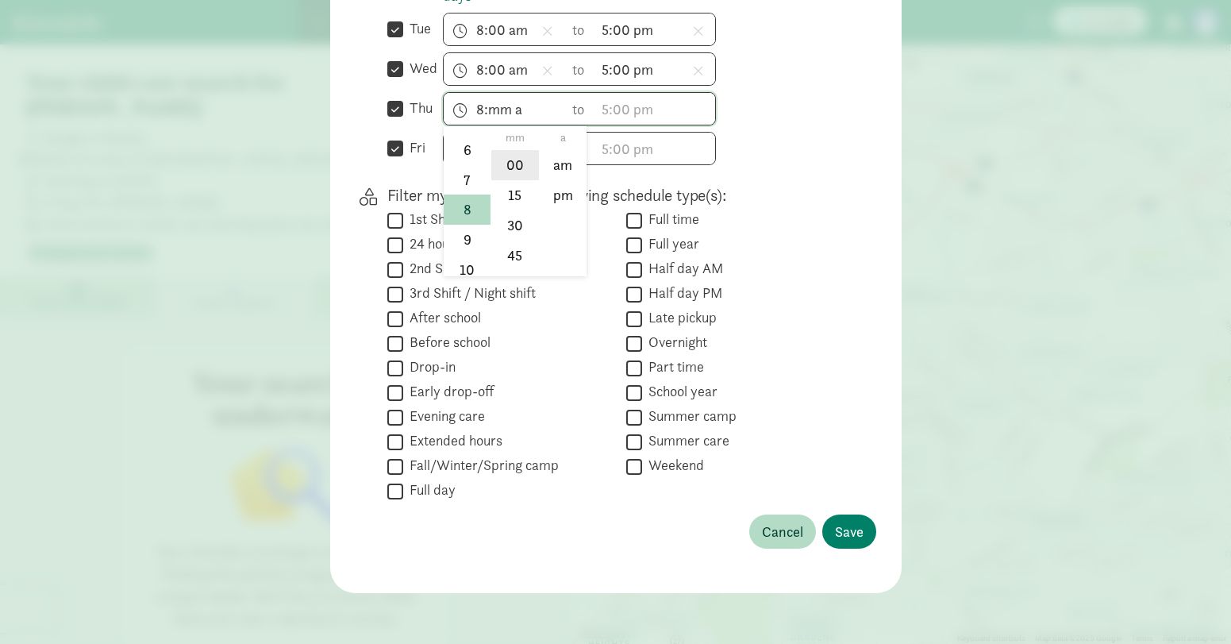
click at [513, 164] on li "00" at bounding box center [514, 165] width 47 height 30
click at [552, 197] on li "pm" at bounding box center [563, 195] width 47 height 30
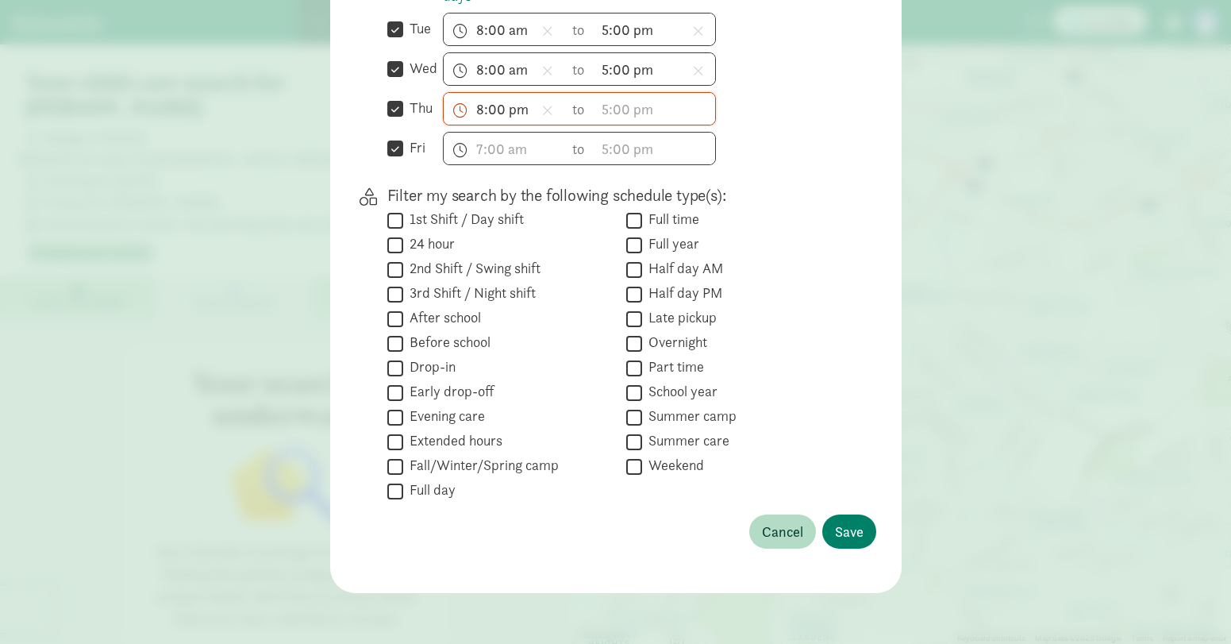
click at [849, 218] on div "Filter my search by the following schedule type(s):  1st Shift / Day shift  2…" at bounding box center [616, 342] width 521 height 317
click at [507, 115] on input "8:00 pm" at bounding box center [504, 109] width 121 height 32
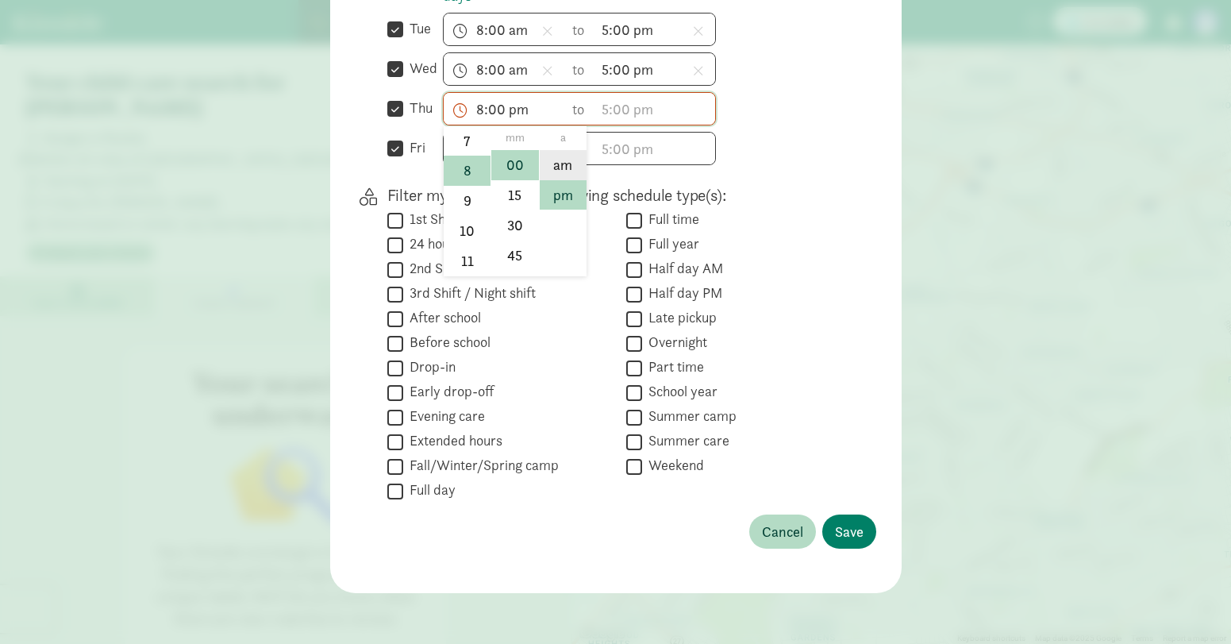
drag, startPoint x: 571, startPoint y: 165, endPoint x: 594, endPoint y: 166, distance: 23.0
click at [571, 165] on li "am" at bounding box center [563, 165] width 47 height 30
type input "8:00 am"
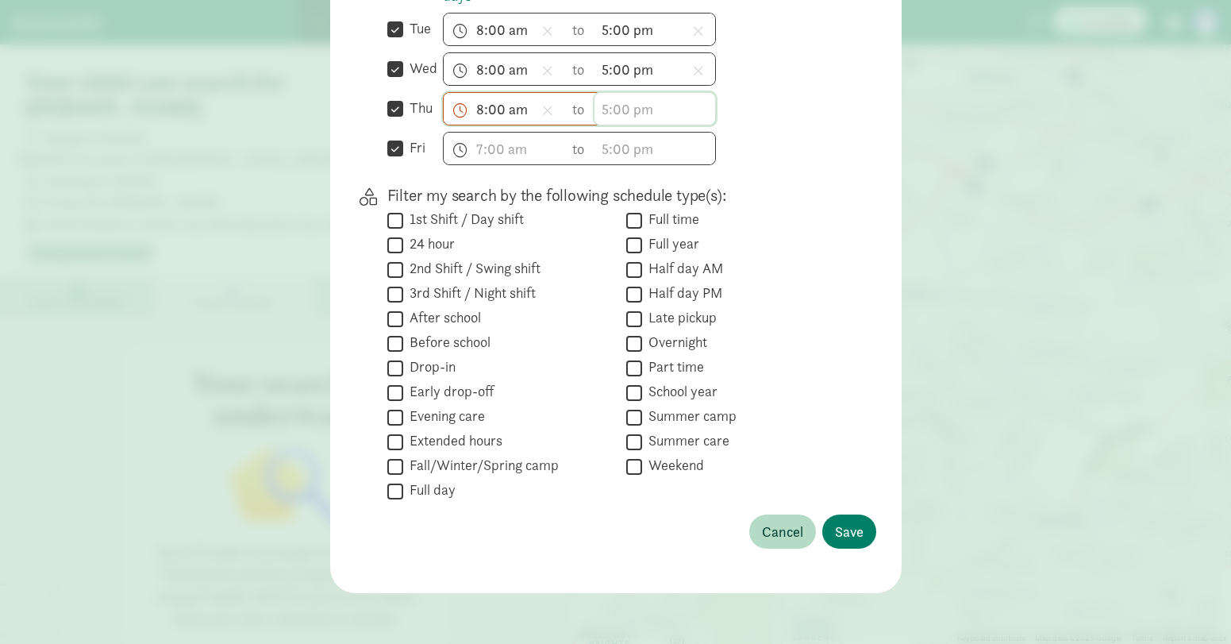
click at [659, 113] on input "text" at bounding box center [654, 109] width 121 height 32
click at [608, 194] on li "5" at bounding box center [617, 194] width 47 height 30
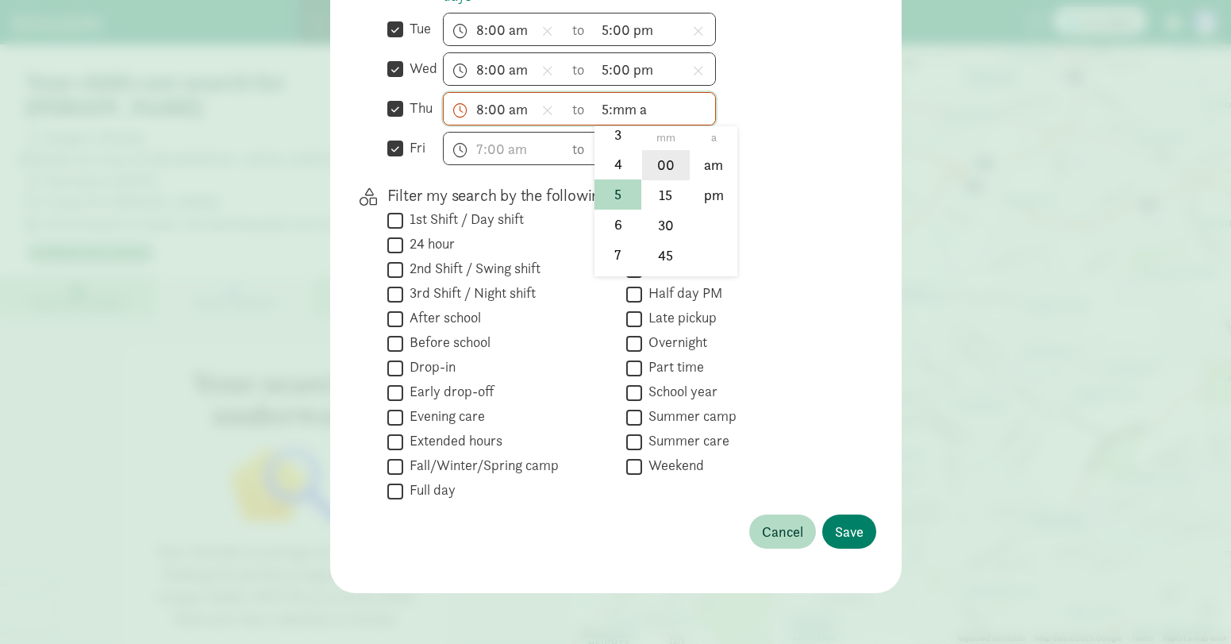
click at [675, 165] on li "00" at bounding box center [665, 165] width 47 height 30
click at [698, 194] on li "pm" at bounding box center [714, 195] width 47 height 30
type input "5:00 pm"
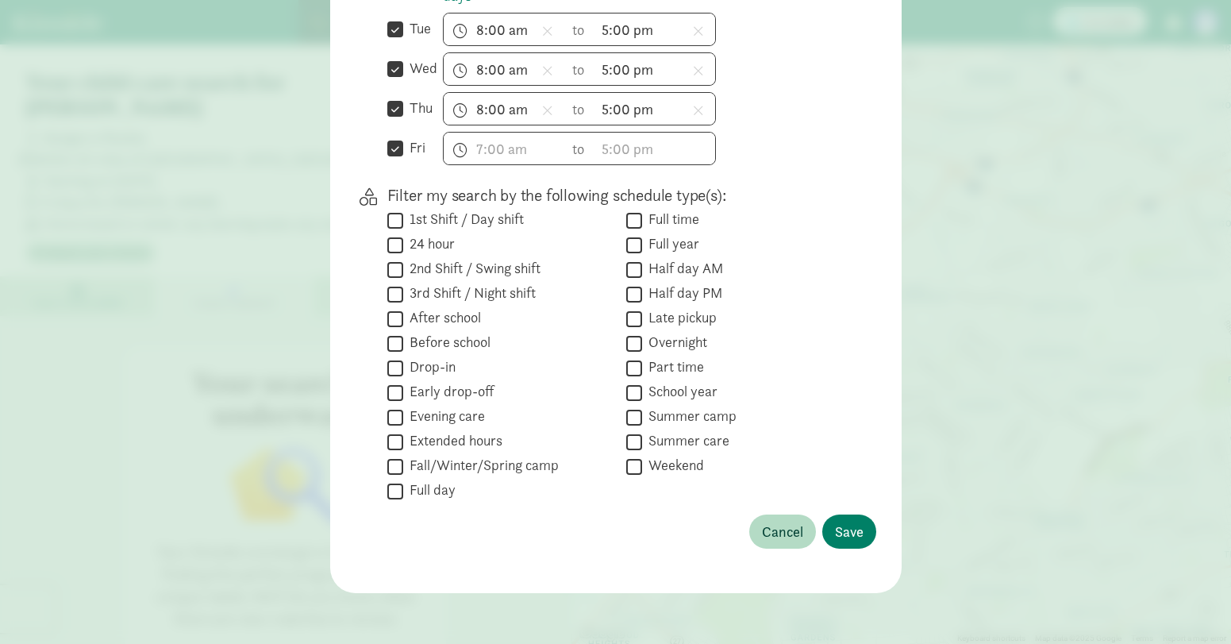
click at [837, 197] on p "Filter my search by the following schedule type(s):" at bounding box center [619, 195] width 464 height 22
click at [502, 157] on input "text" at bounding box center [504, 149] width 121 height 32
click at [473, 277] on li "8" at bounding box center [467, 274] width 47 height 30
click at [514, 206] on li "00" at bounding box center [514, 205] width 47 height 30
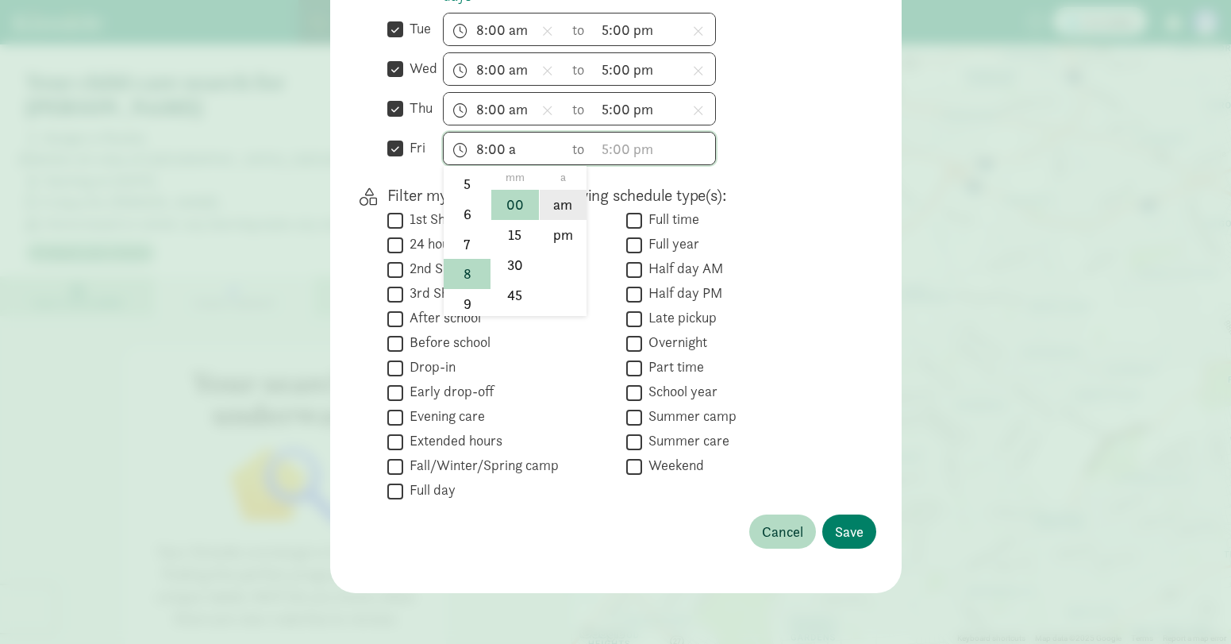
click at [562, 215] on li "am" at bounding box center [563, 205] width 47 height 30
type input "8:00 am"
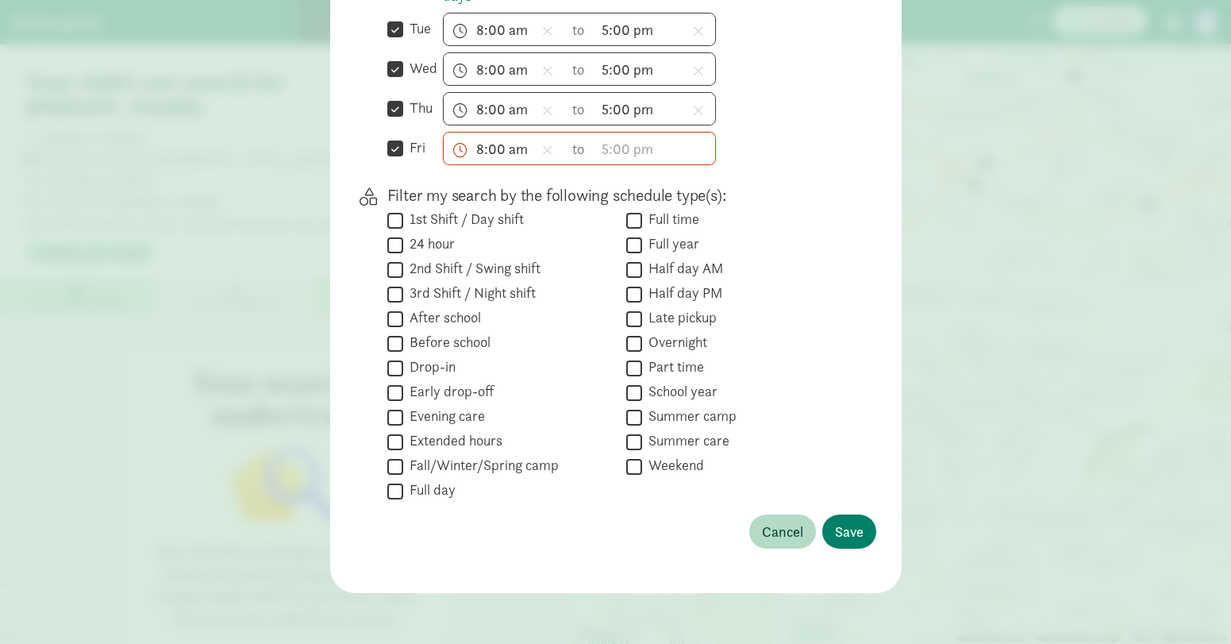
click at [825, 234] on div " Full time" at bounding box center [738, 244] width 225 height 21
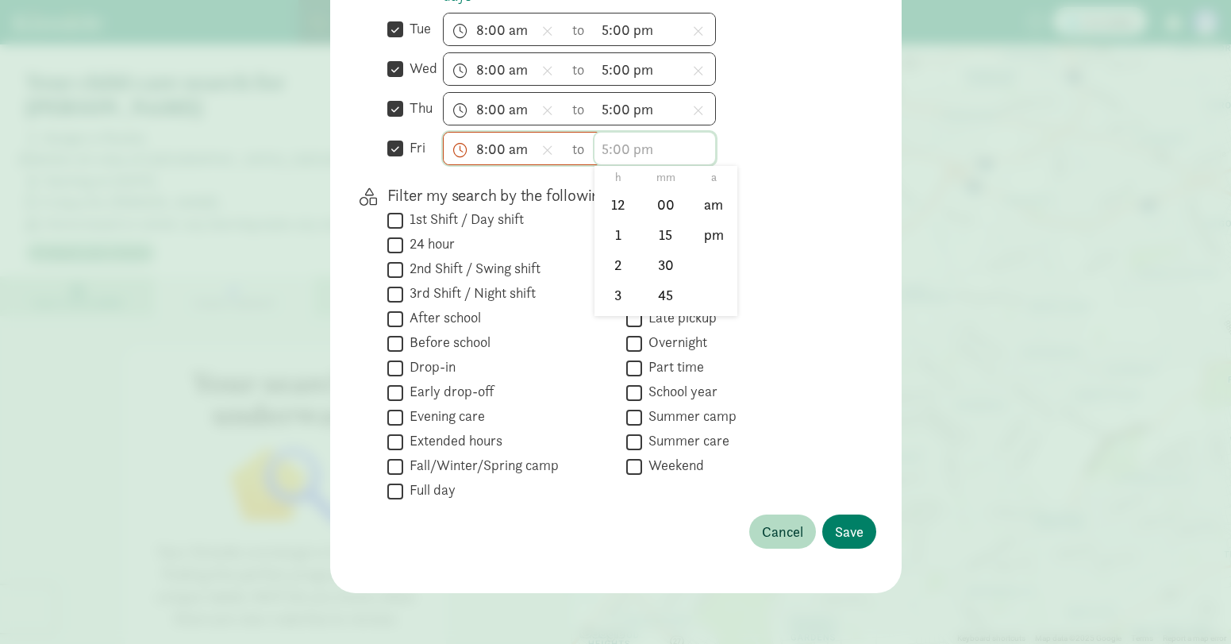
click at [618, 154] on input "text" at bounding box center [654, 149] width 121 height 32
click at [620, 244] on li "5" at bounding box center [617, 253] width 47 height 30
click at [681, 217] on li "00" at bounding box center [665, 205] width 47 height 30
click at [718, 238] on li "pm" at bounding box center [714, 235] width 47 height 30
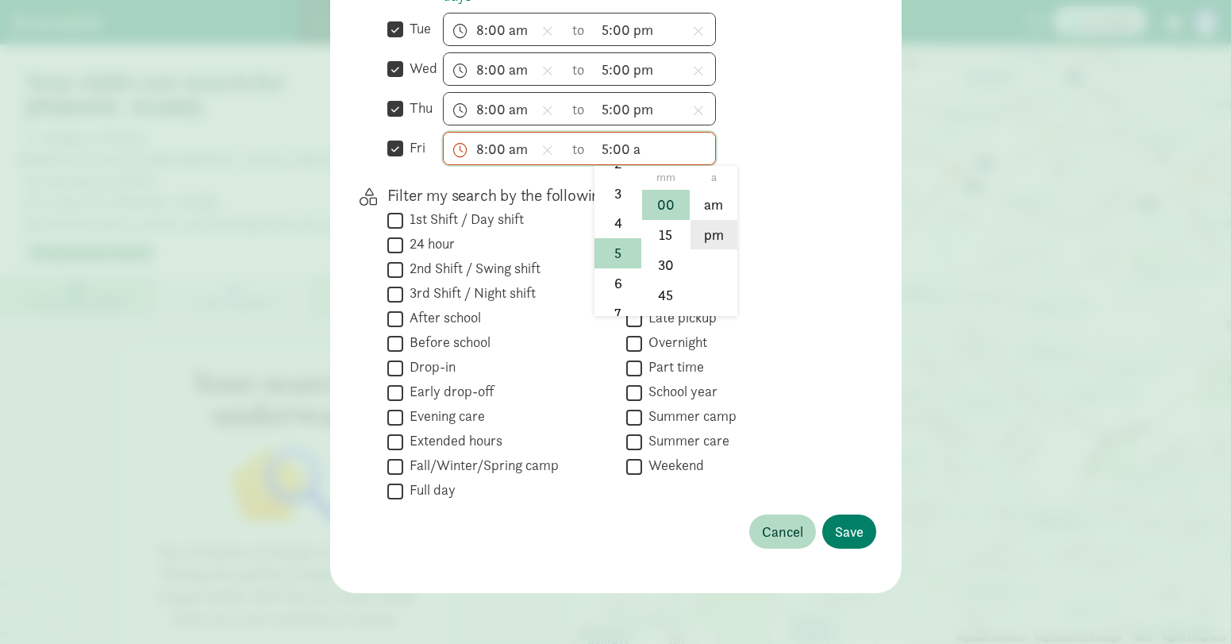
type input "5:00 pm"
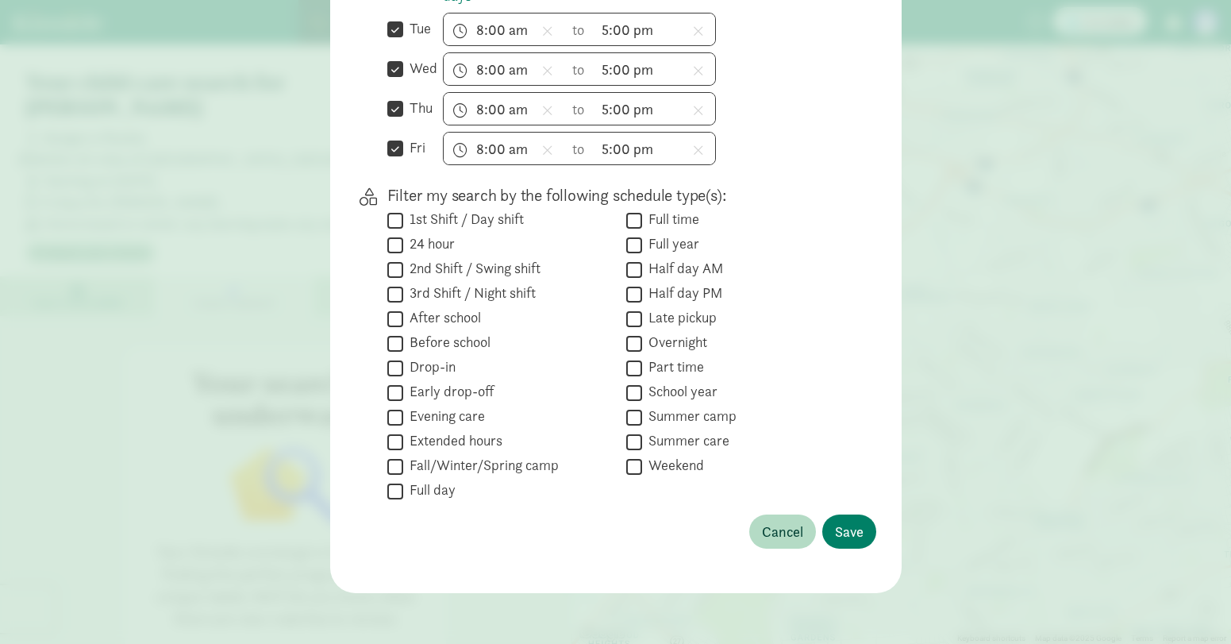
click at [816, 259] on div " Full year" at bounding box center [738, 269] width 225 height 21
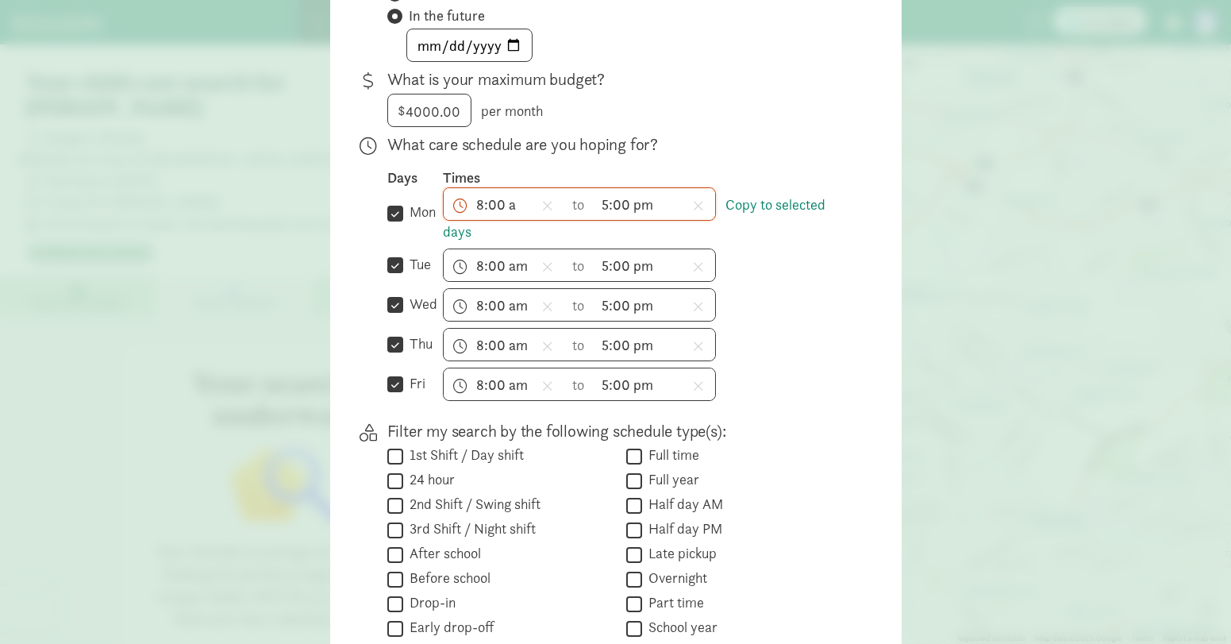
scroll to position [578, 0]
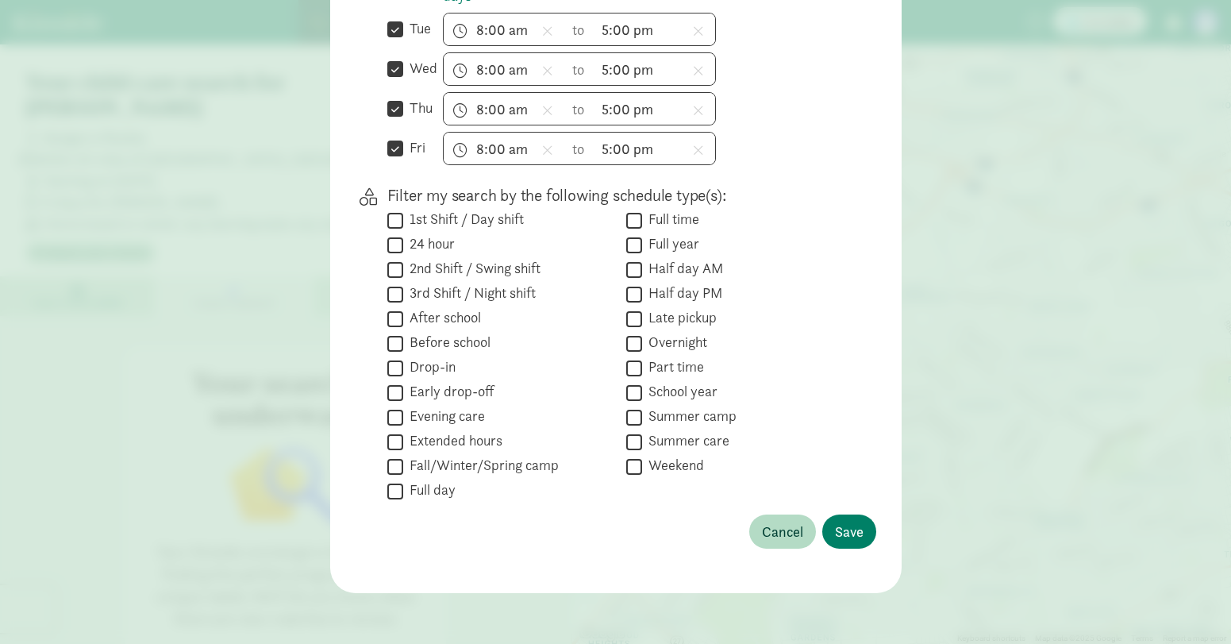
click at [633, 217] on input "Full time" at bounding box center [634, 220] width 16 height 21
checkbox input "true"
click at [843, 529] on span "Save" at bounding box center [849, 531] width 29 height 21
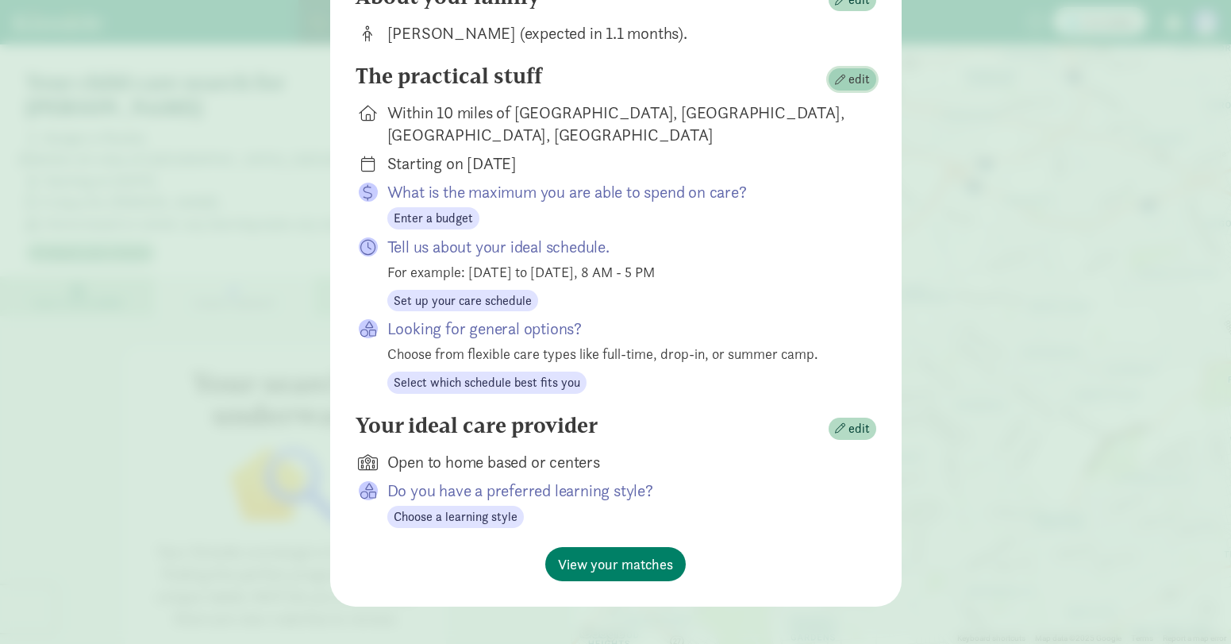
click at [837, 85] on span "button" at bounding box center [840, 80] width 10 height 10
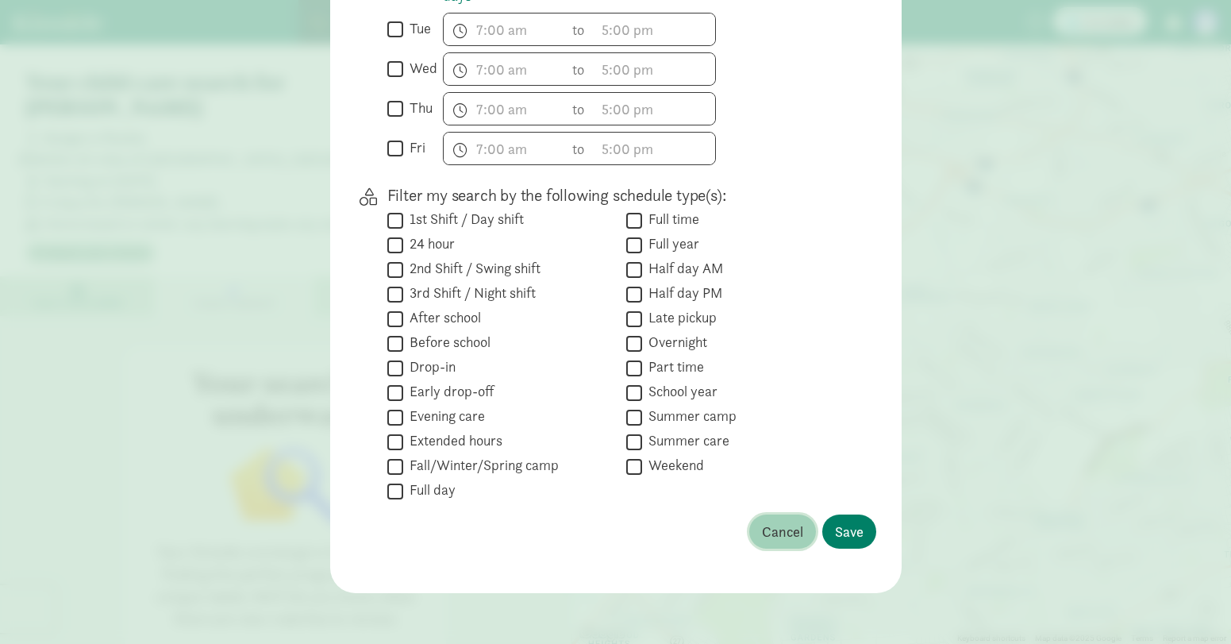
click at [774, 526] on span "Cancel" at bounding box center [782, 531] width 41 height 21
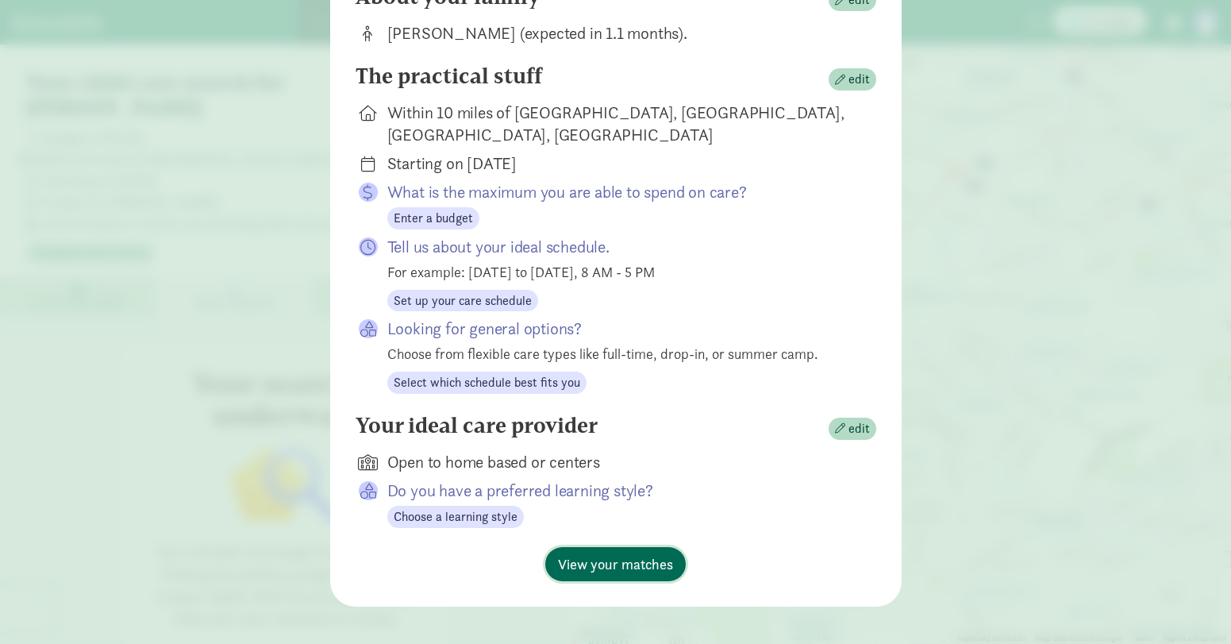
click at [635, 561] on button "View your matches" at bounding box center [615, 564] width 140 height 34
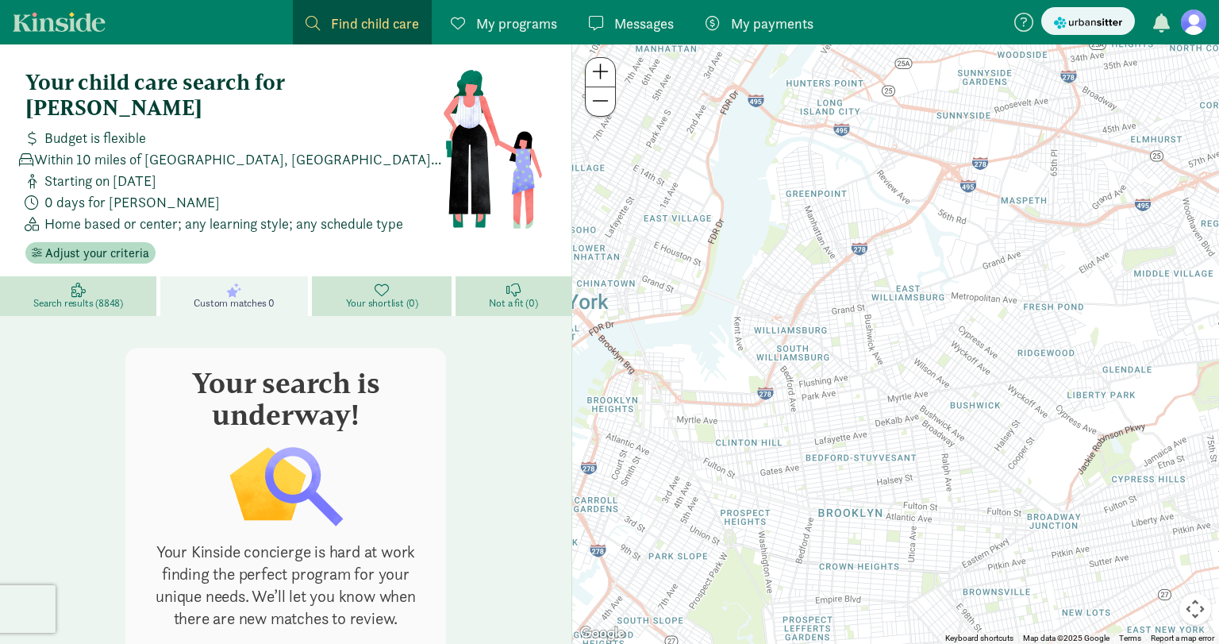
click at [75, 191] on span "0 days for [PERSON_NAME]" at bounding box center [131, 201] width 175 height 21
click at [90, 244] on span "Adjust your criteria" at bounding box center [97, 253] width 104 height 19
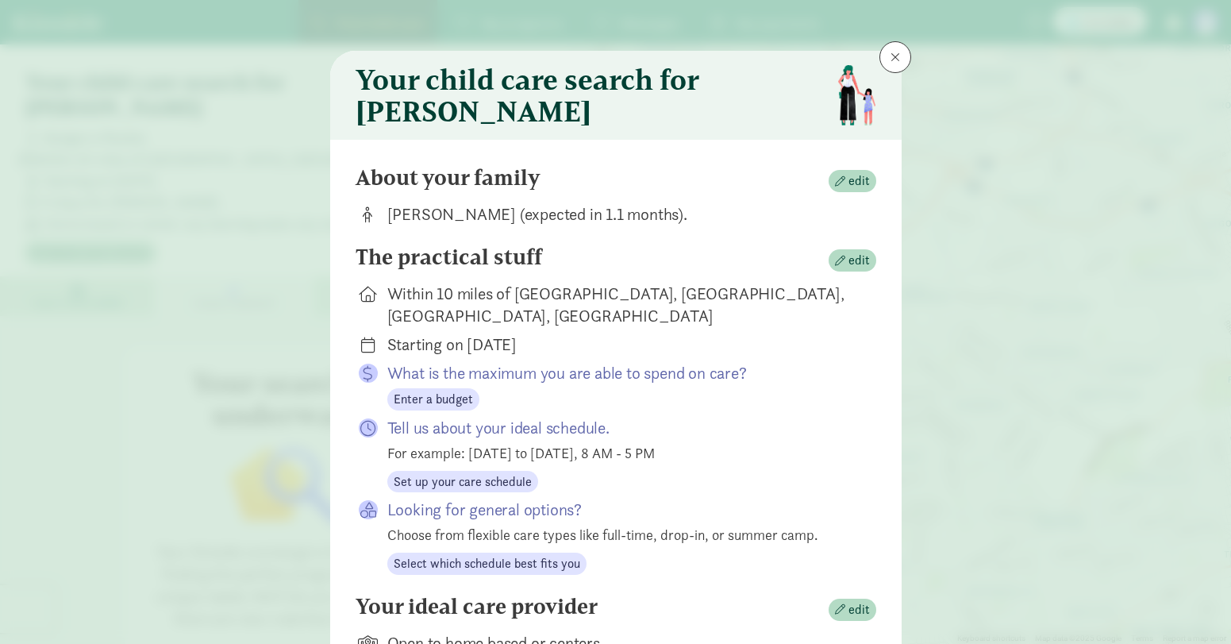
scroll to position [133, 0]
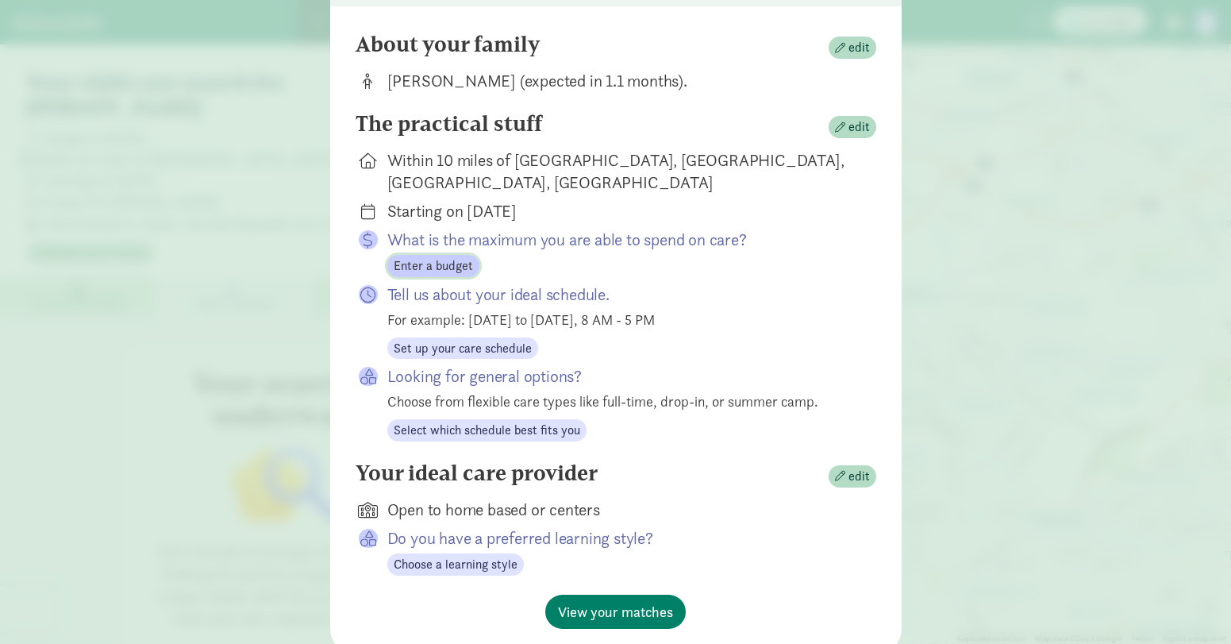
click at [444, 256] on span "Enter a budget" at bounding box center [433, 265] width 79 height 19
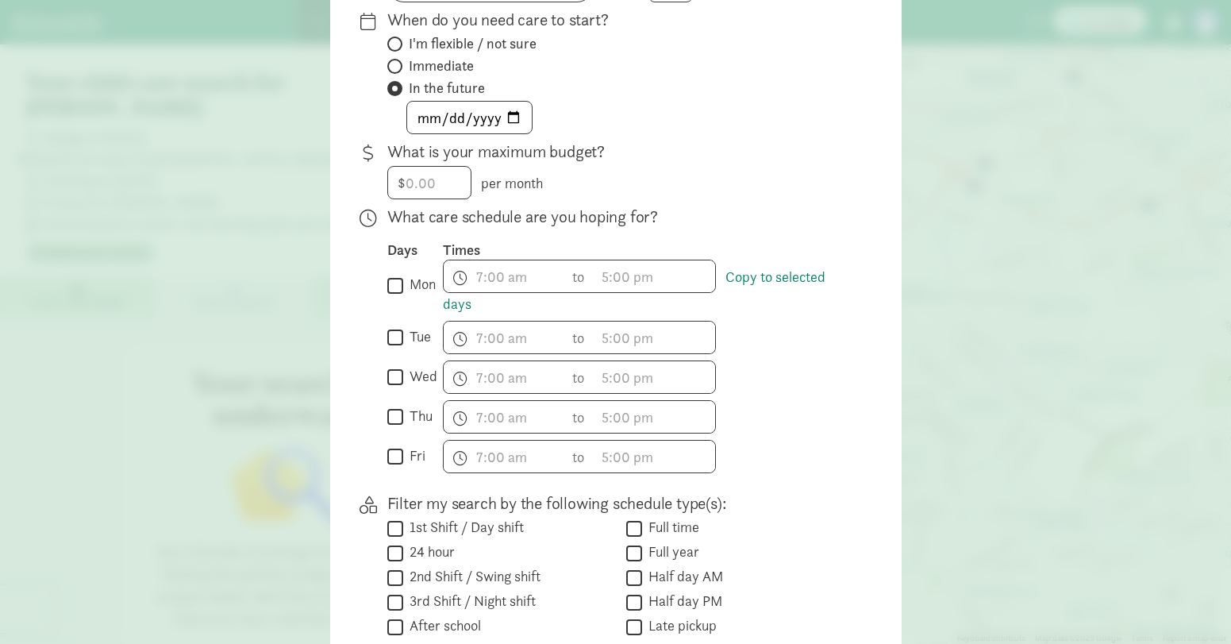
scroll to position [0, 0]
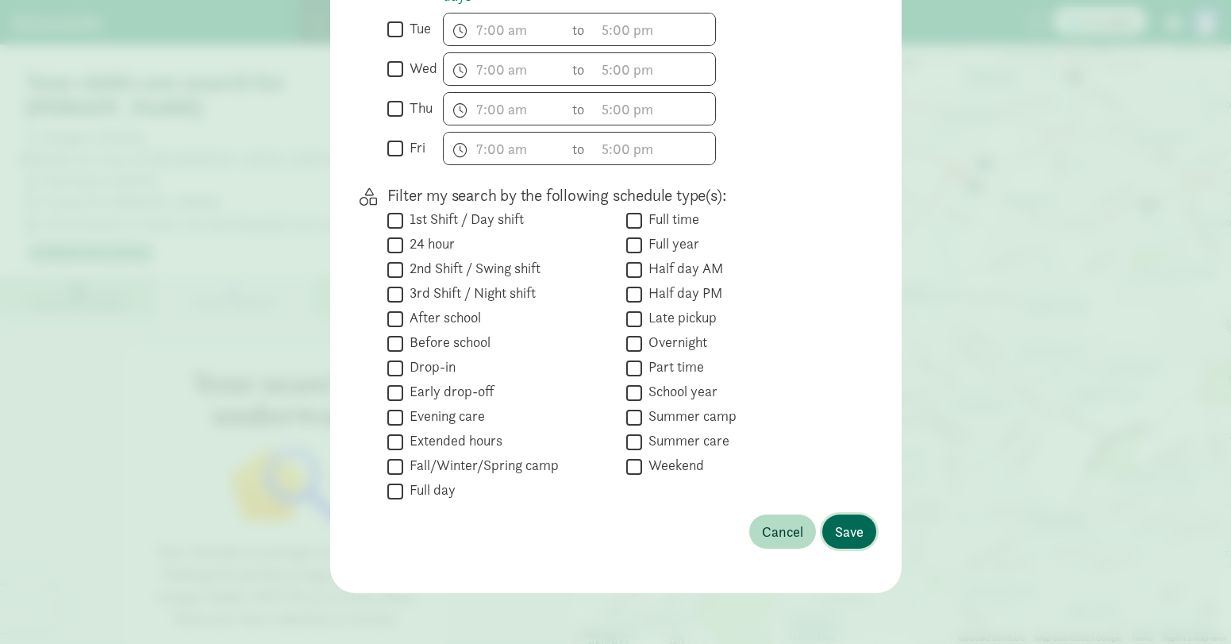
click at [852, 529] on span "Save" at bounding box center [849, 531] width 29 height 21
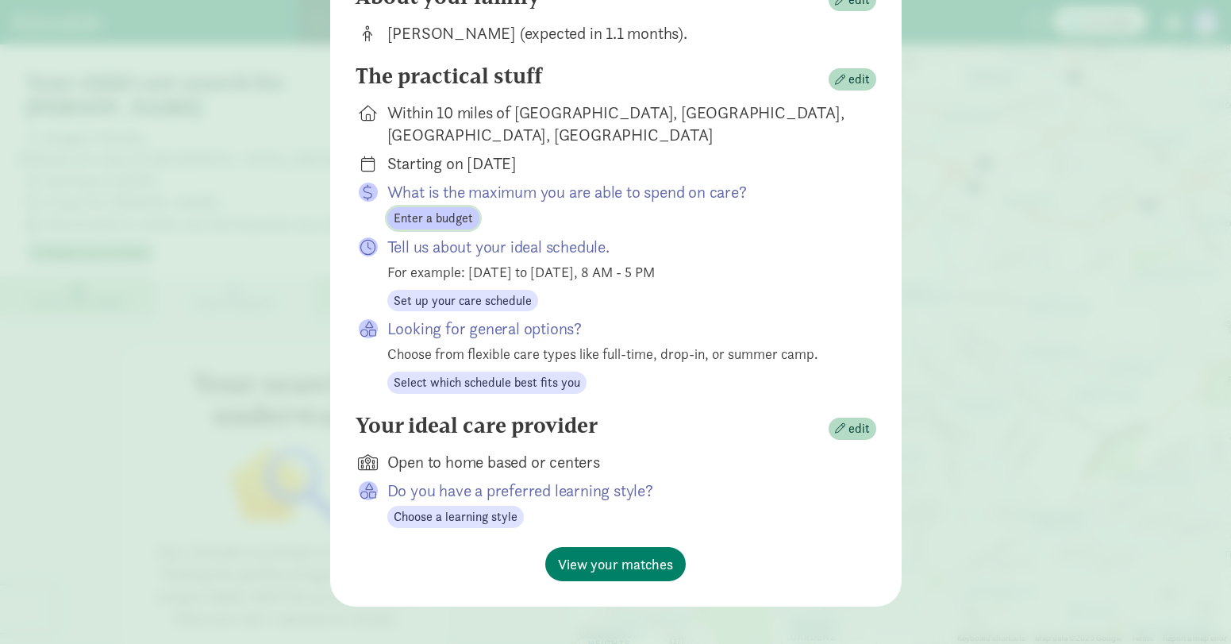
click at [429, 207] on button "Enter a budget" at bounding box center [433, 218] width 92 height 22
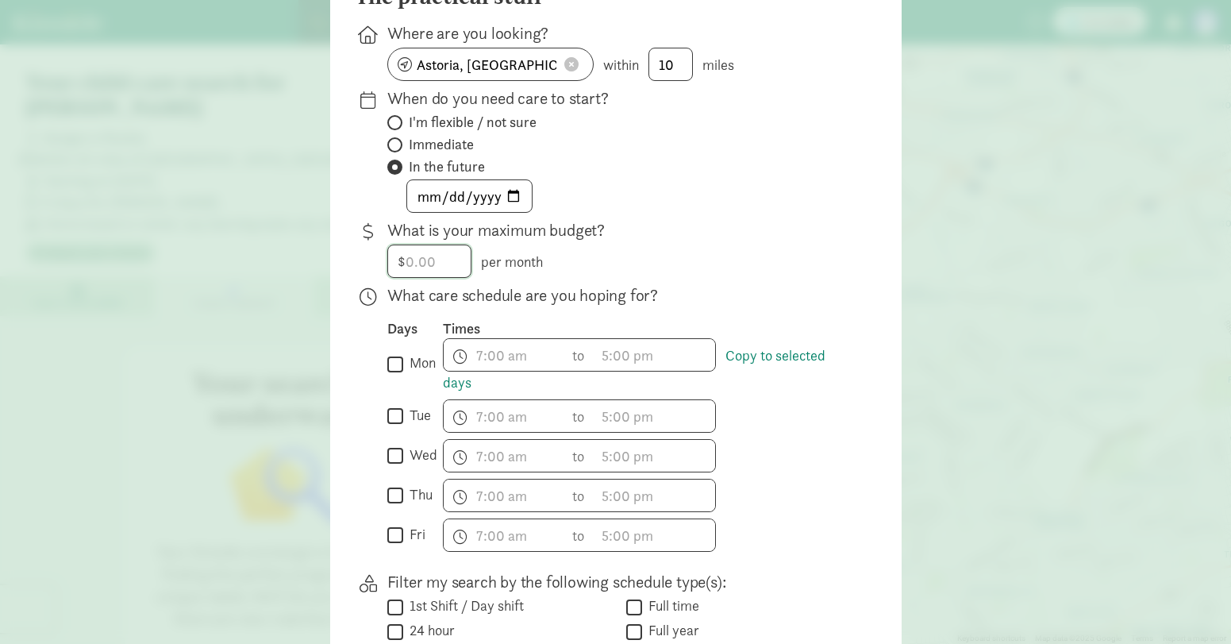
click at [444, 260] on input "number" at bounding box center [429, 261] width 83 height 32
type input "4000"
click at [785, 278] on div "$ 4000 per month" at bounding box center [619, 260] width 464 height 33
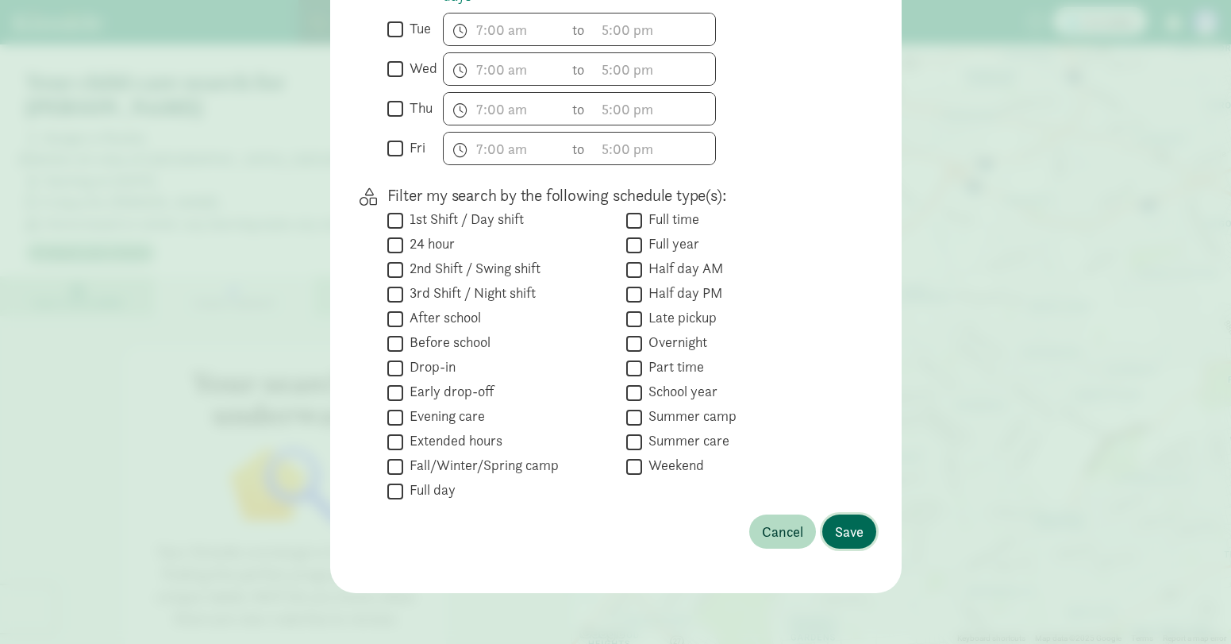
click at [848, 540] on span "Save" at bounding box center [849, 531] width 29 height 21
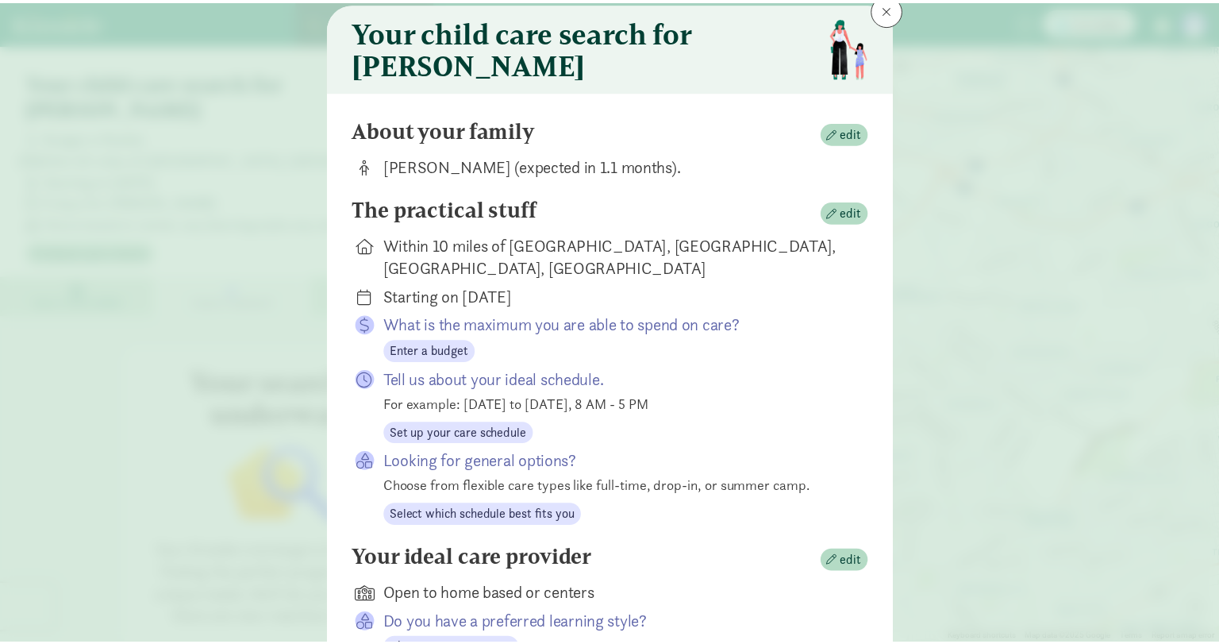
scroll to position [0, 0]
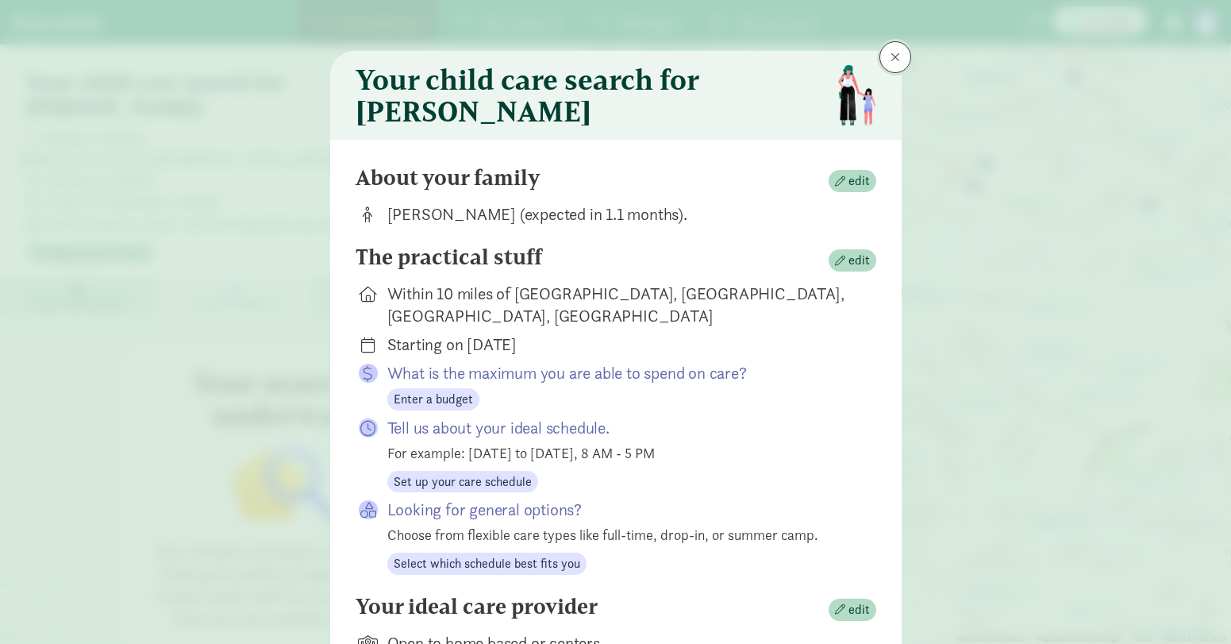
click at [905, 52] on button at bounding box center [895, 57] width 32 height 32
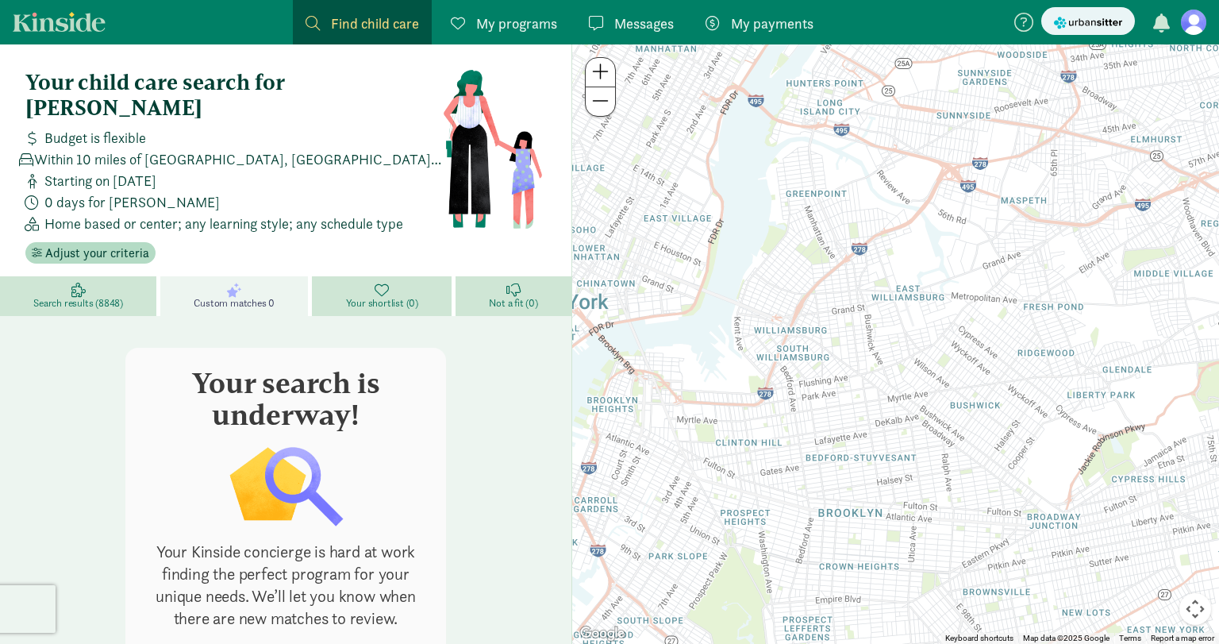
click at [1192, 26] on figure at bounding box center [1193, 22] width 25 height 25
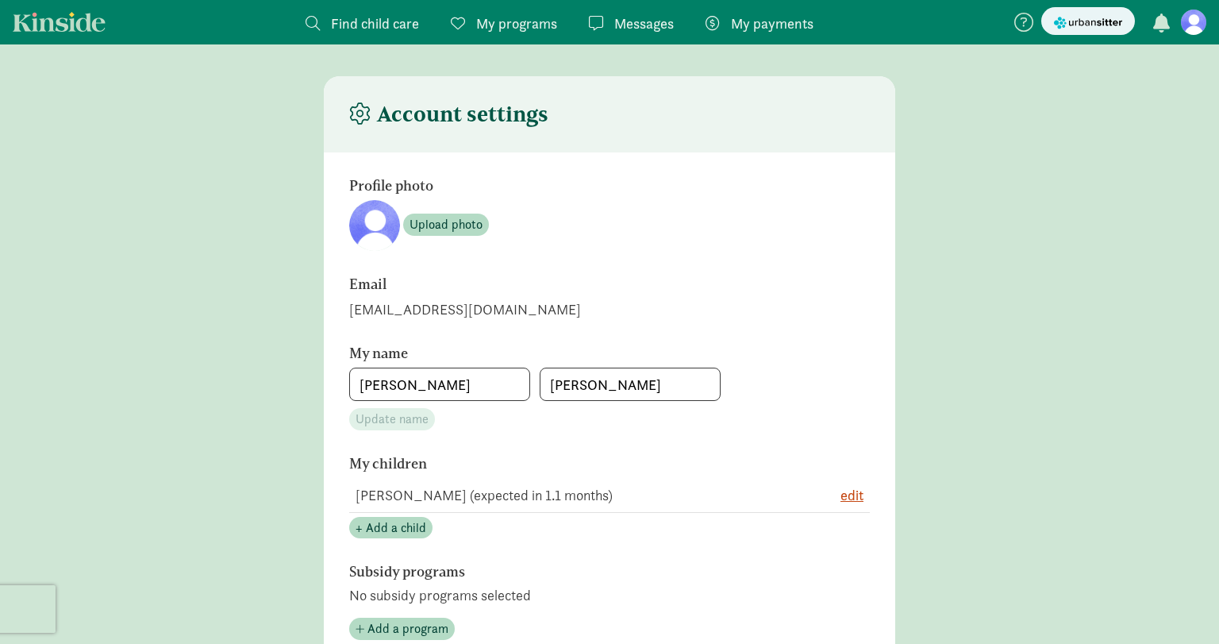
click at [1161, 29] on span "button" at bounding box center [1161, 22] width 17 height 19
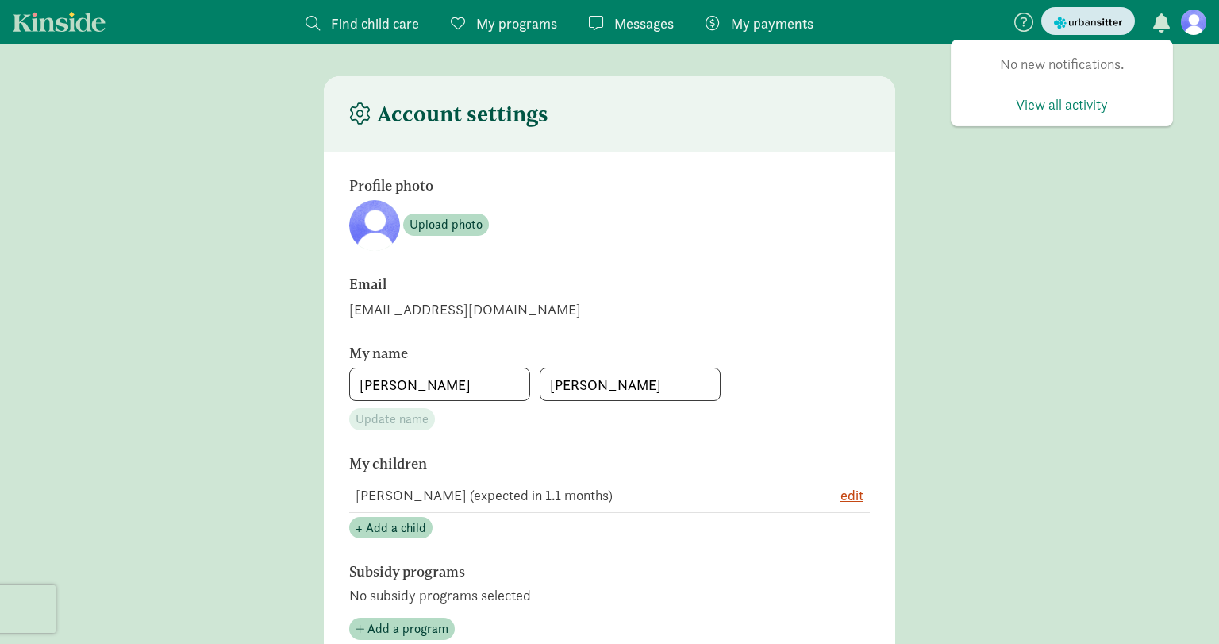
click at [1078, 20] on img "submit" at bounding box center [1088, 22] width 68 height 17
